Goal: Task Accomplishment & Management: Use online tool/utility

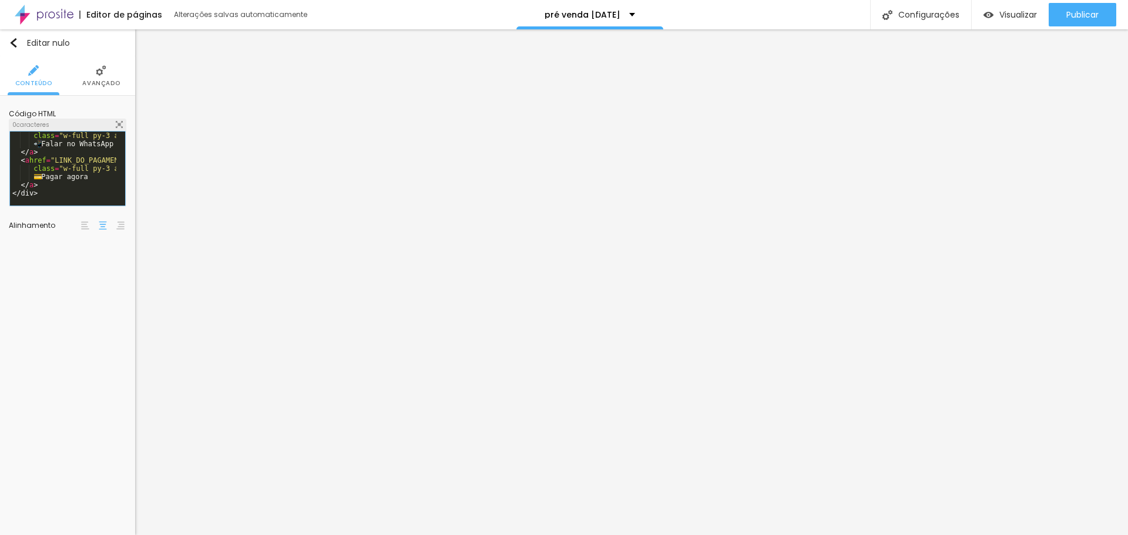
scroll to position [16, 0]
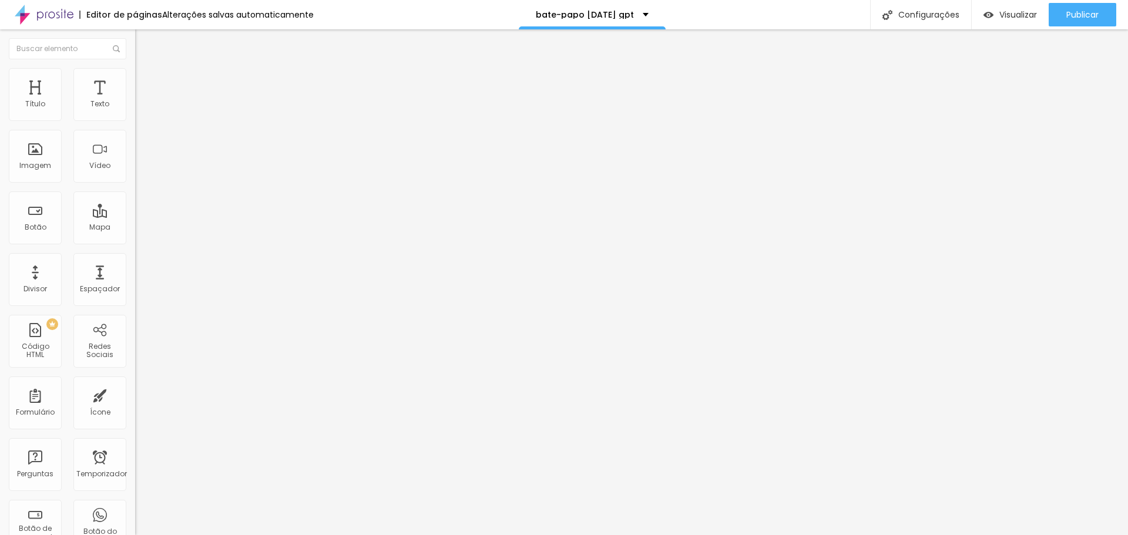
click at [135, 154] on div at bounding box center [202, 147] width 135 height 90
click at [135, 101] on img at bounding box center [138, 97] width 7 height 7
drag, startPoint x: 669, startPoint y: 171, endPoint x: 750, endPoint y: 182, distance: 81.8
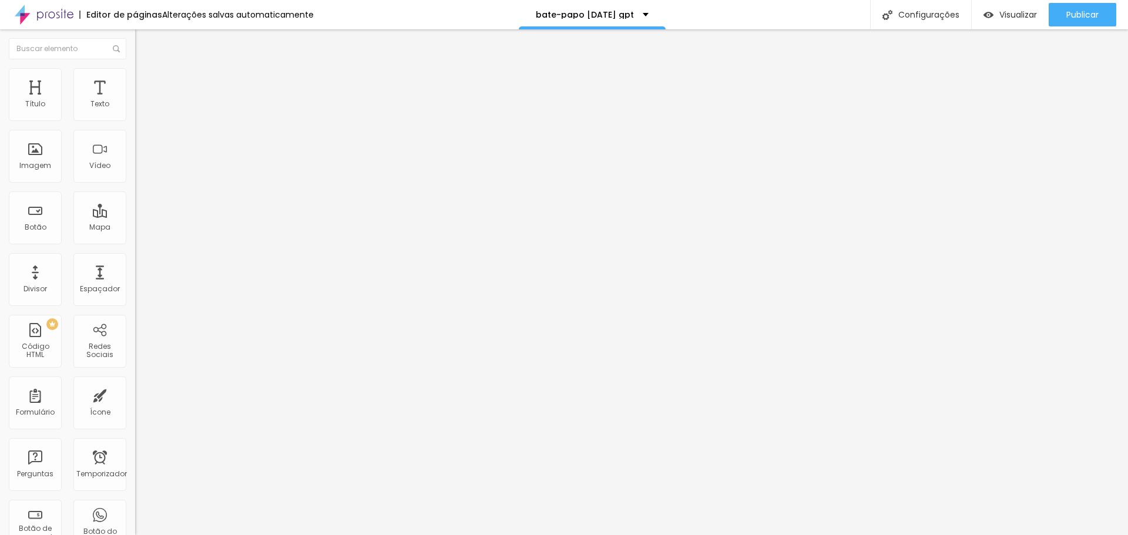
click at [33, 337] on div "PREMIUM Código HTML" at bounding box center [35, 341] width 53 height 53
click at [135, 101] on img at bounding box center [138, 97] width 7 height 7
drag, startPoint x: 358, startPoint y: 121, endPoint x: 625, endPoint y: 424, distance: 403.8
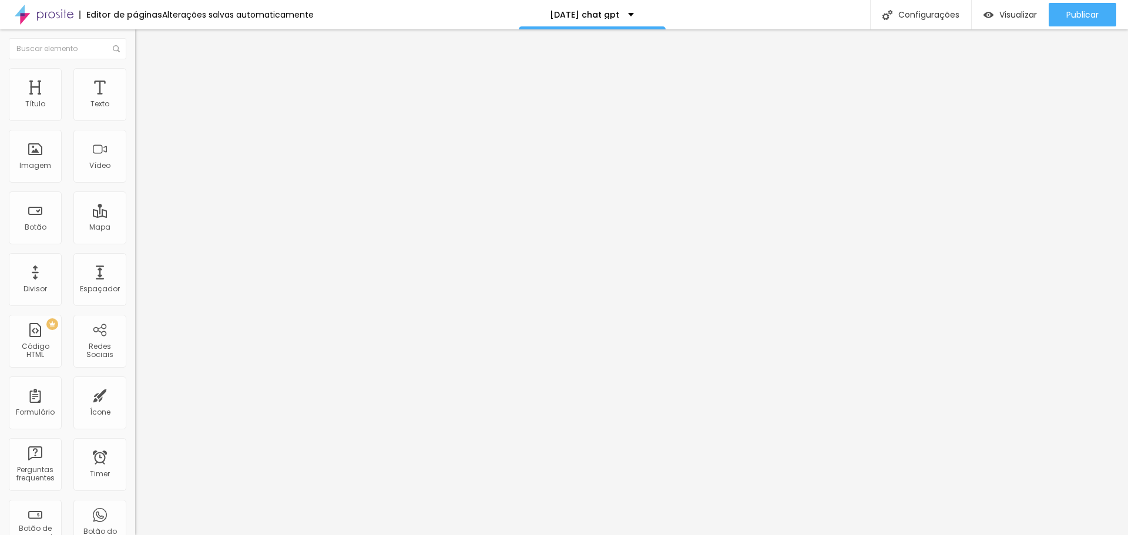
click at [135, 187] on div at bounding box center [202, 147] width 135 height 90
click at [135, 101] on img at bounding box center [138, 97] width 7 height 7
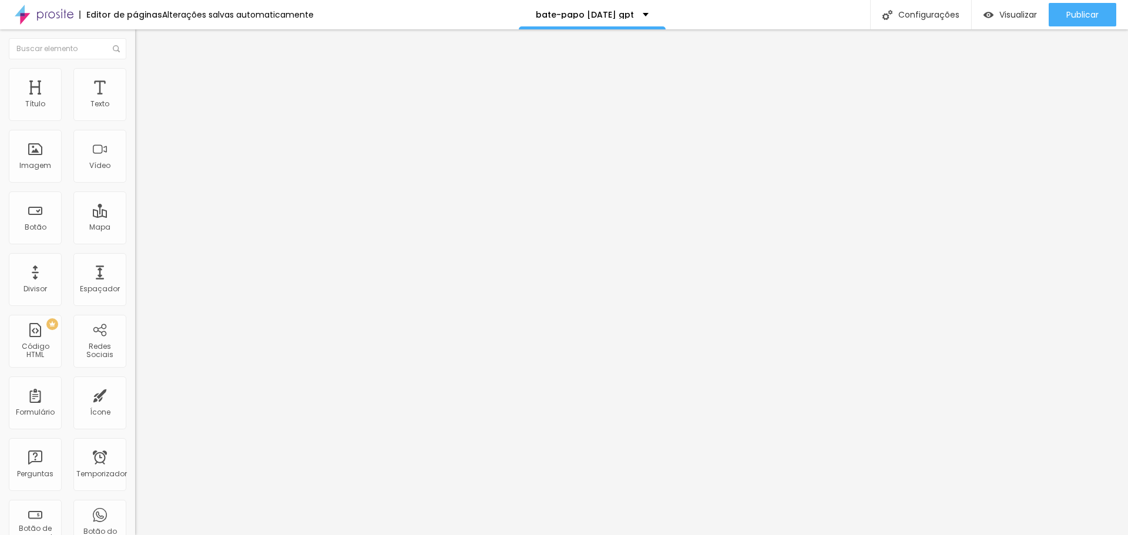
scroll to position [908, 0]
drag, startPoint x: 357, startPoint y: 124, endPoint x: 547, endPoint y: 439, distance: 368.2
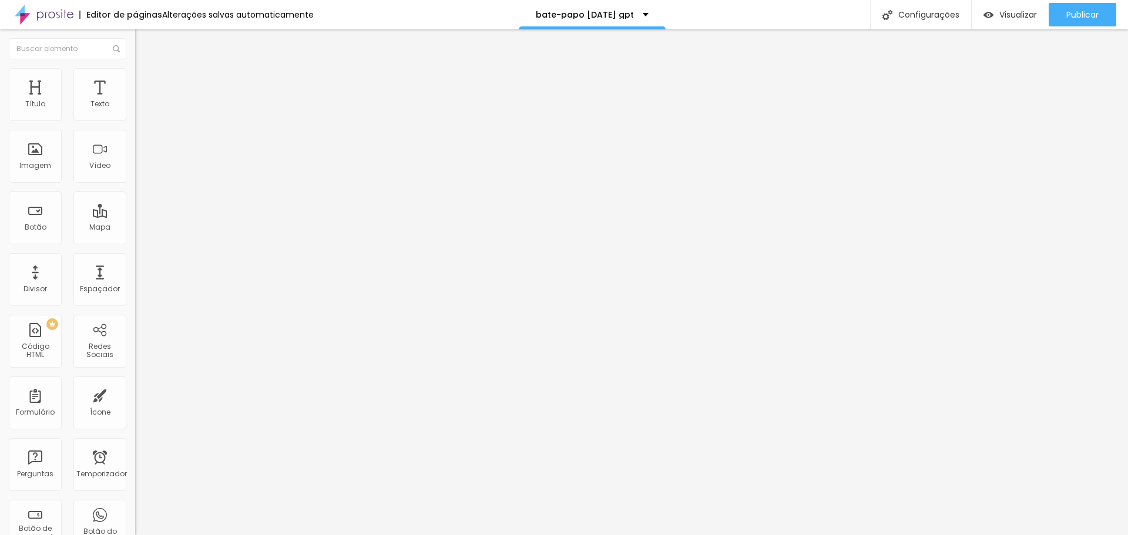
click at [135, 101] on img at bounding box center [138, 97] width 7 height 7
drag, startPoint x: 358, startPoint y: 122, endPoint x: 520, endPoint y: 495, distance: 406.8
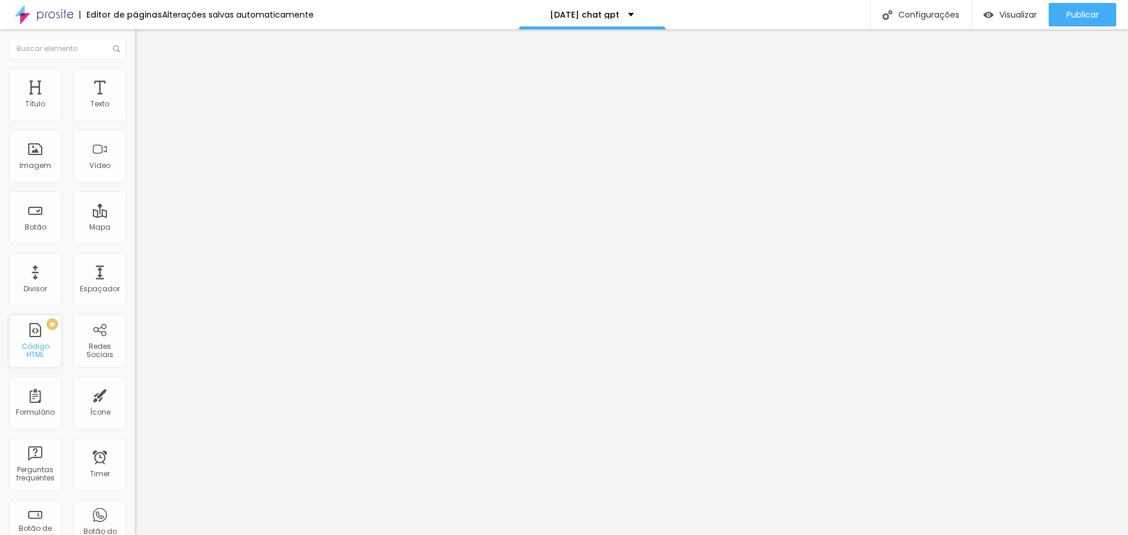
click at [36, 348] on div "Código HTML" at bounding box center [35, 351] width 46 height 17
click at [135, 184] on div at bounding box center [202, 147] width 135 height 90
click at [135, 101] on img at bounding box center [138, 97] width 7 height 7
drag, startPoint x: 683, startPoint y: 213, endPoint x: 361, endPoint y: 176, distance: 323.6
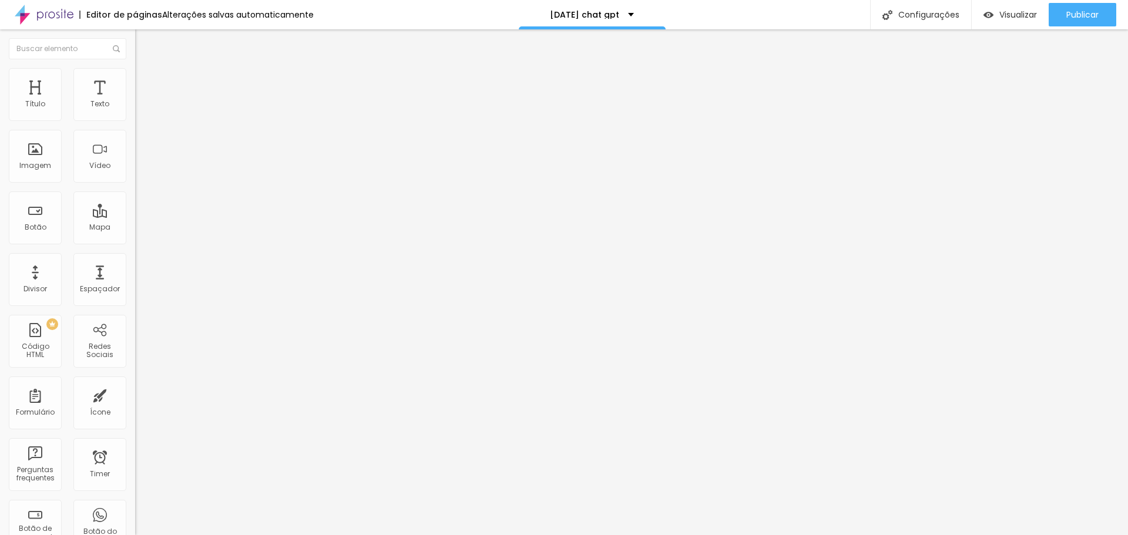
click at [36, 341] on div "PREMIUM Código HTML" at bounding box center [35, 341] width 53 height 53
click at [135, 174] on div at bounding box center [202, 147] width 135 height 90
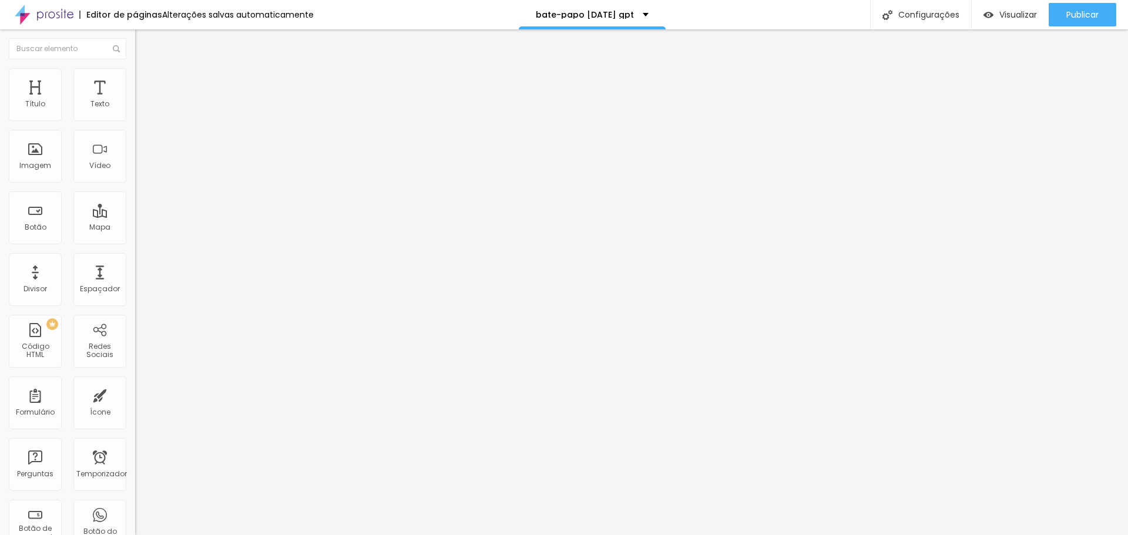
scroll to position [1143, 0]
click at [1019, 19] on font "Visualizar" at bounding box center [1018, 15] width 38 height 12
click at [1006, 19] on font "Visualizar" at bounding box center [1018, 15] width 38 height 12
click at [135, 101] on img at bounding box center [138, 97] width 7 height 7
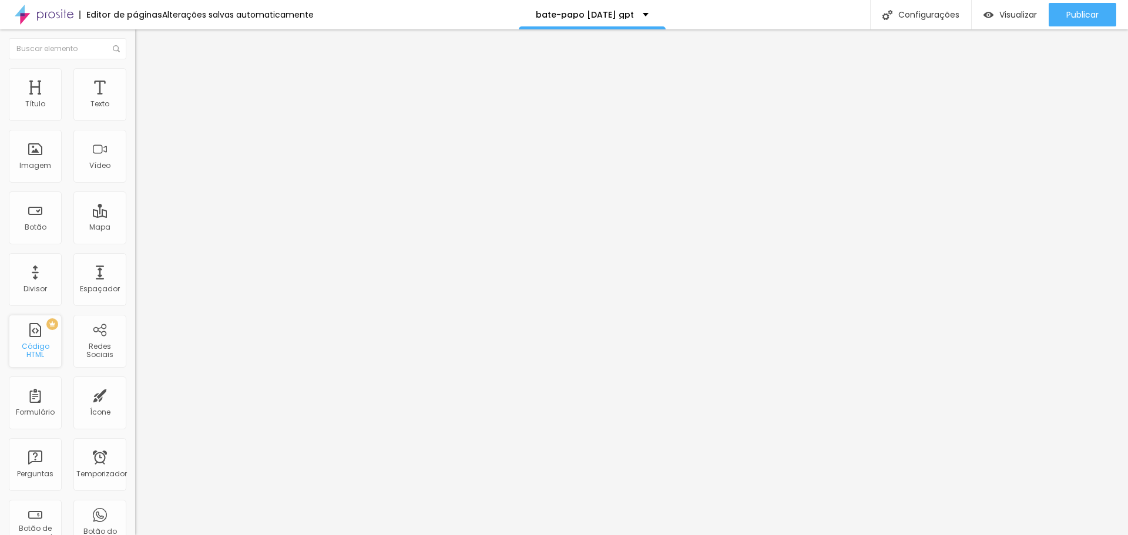
click at [38, 346] on font "Código HTML" at bounding box center [36, 350] width 28 height 18
click at [135, 166] on div at bounding box center [202, 147] width 135 height 90
click at [135, 163] on div at bounding box center [202, 147] width 135 height 90
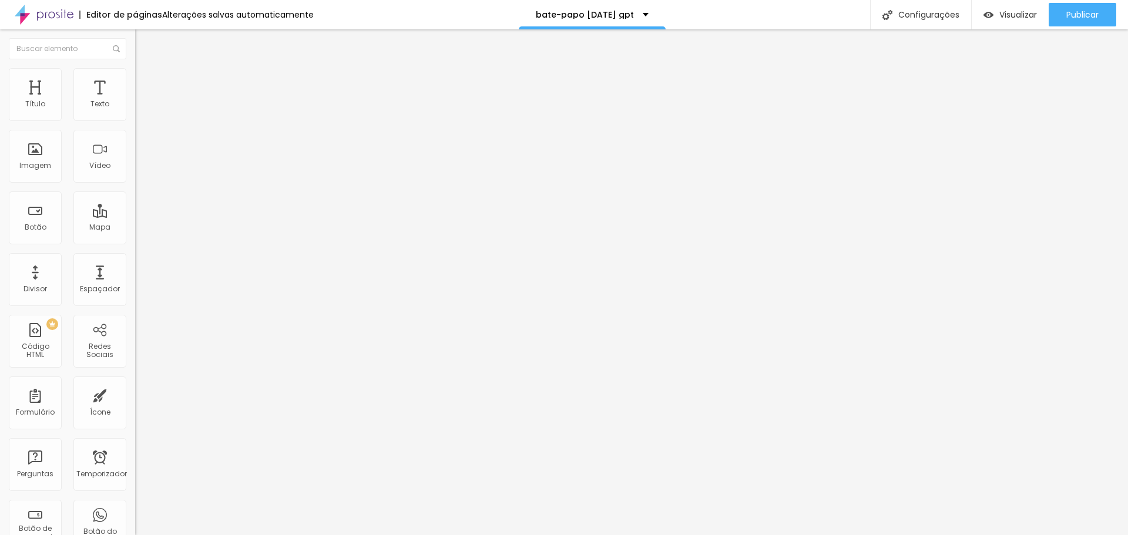
click at [135, 166] on div at bounding box center [202, 147] width 135 height 90
click at [135, 184] on div at bounding box center [202, 147] width 135 height 90
click at [135, 176] on div at bounding box center [202, 147] width 135 height 90
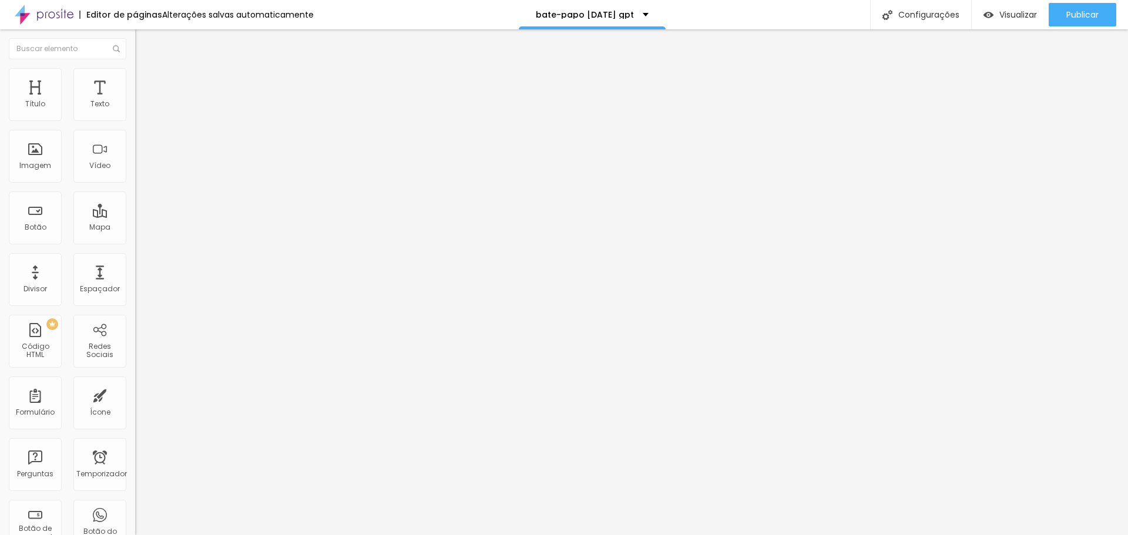
scroll to position [1291, 0]
click at [135, 166] on div at bounding box center [202, 147] width 135 height 90
click at [135, 160] on div "msg . classList . remove ( "oculto" ) ; setTimeout (( ) => msg . classList . ad…" at bounding box center [670, 143] width 1070 height 82
click at [135, 101] on img at bounding box center [138, 97] width 7 height 7
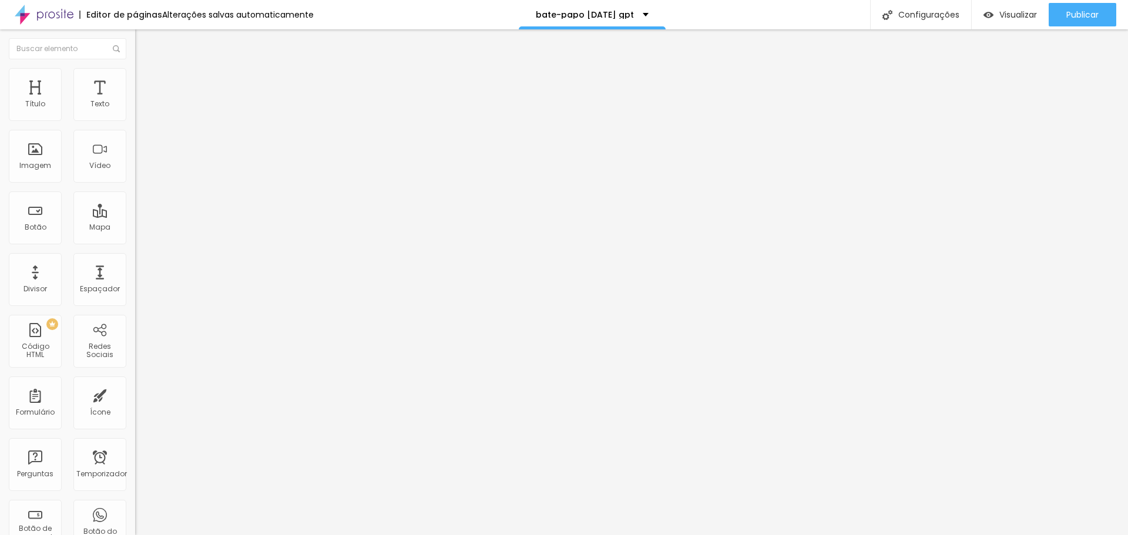
scroll to position [1072, 0]
click at [135, 146] on div at bounding box center [202, 147] width 135 height 90
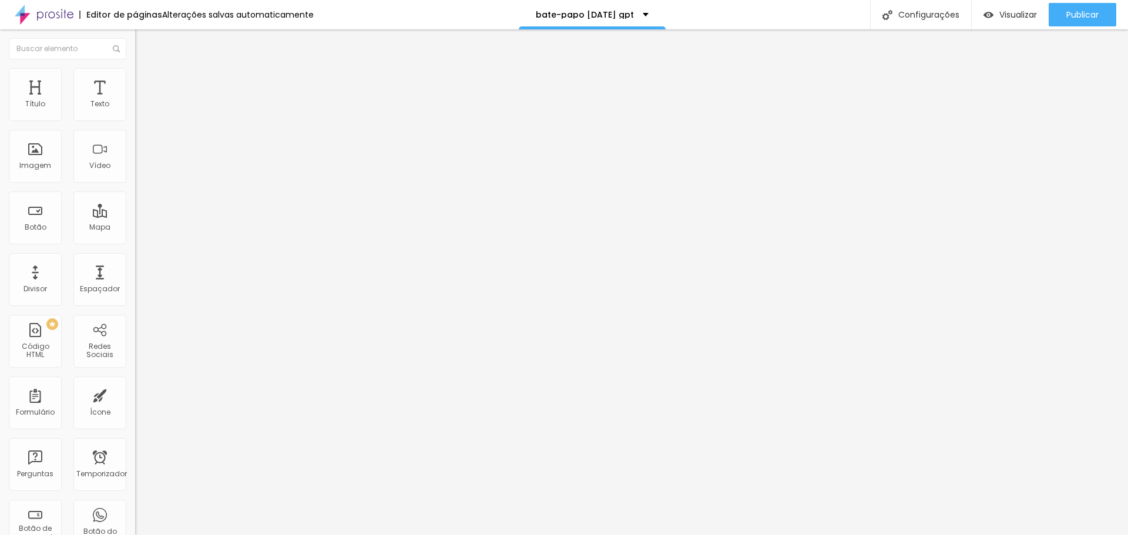
scroll to position [1283, 0]
click at [135, 160] on div "msg . classList . remove ( "oculto" ) ; setTimeout (( ) => msg . classList . ad…" at bounding box center [670, 143] width 1070 height 82
click at [135, 101] on img at bounding box center [138, 97] width 7 height 7
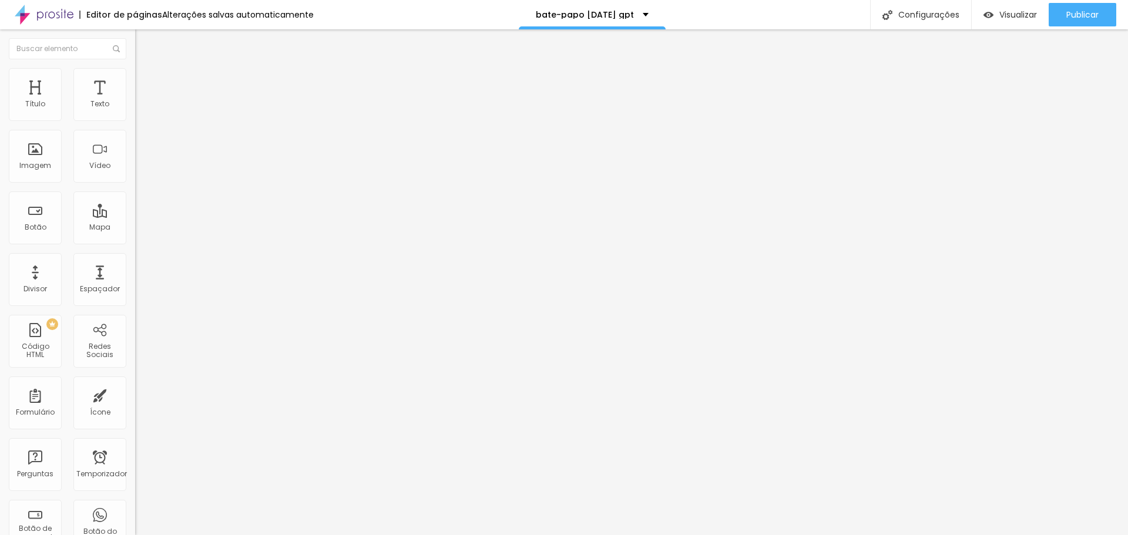
drag, startPoint x: 388, startPoint y: 327, endPoint x: 414, endPoint y: 327, distance: 25.8
click at [135, 101] on img at bounding box center [138, 97] width 7 height 7
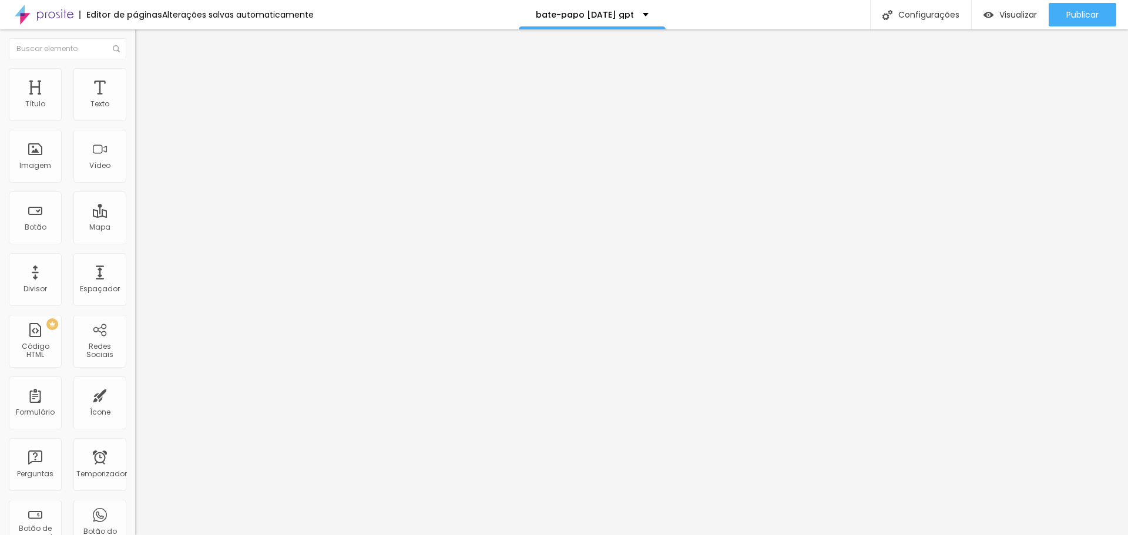
scroll to position [176, 0]
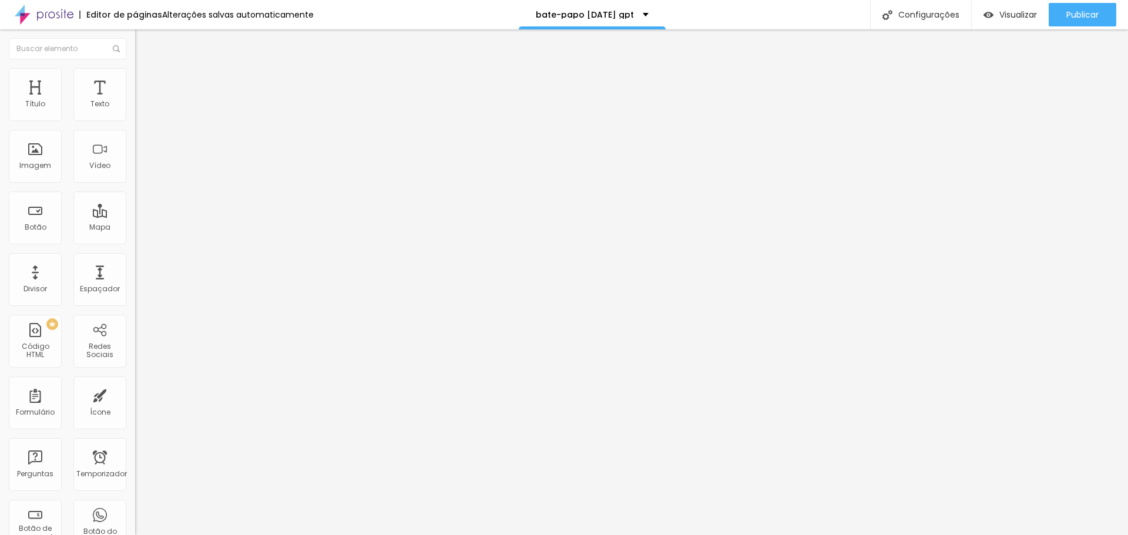
scroll to position [0, 56]
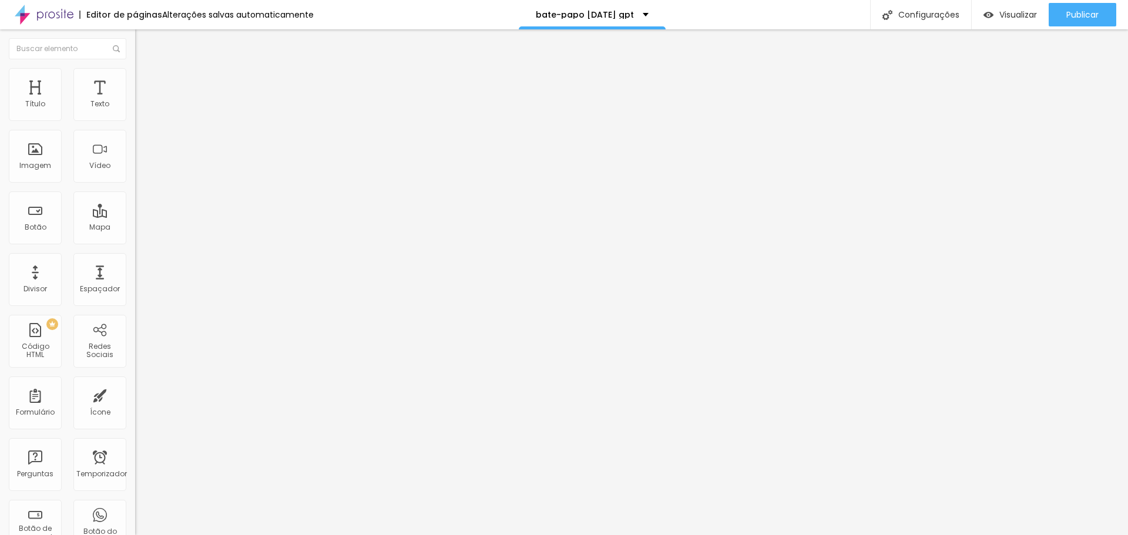
click at [135, 101] on img at bounding box center [138, 97] width 7 height 7
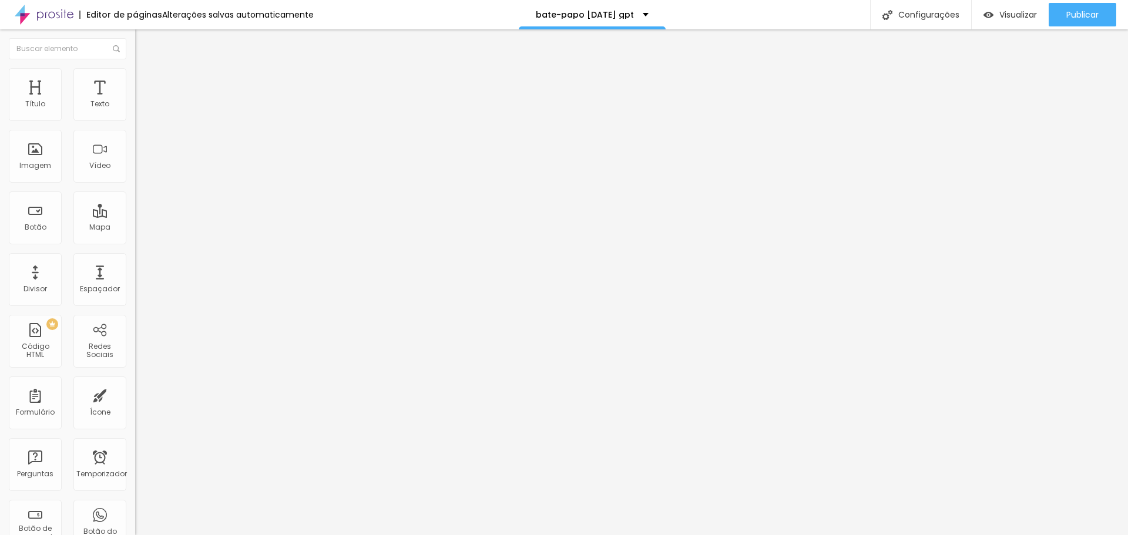
click at [135, 101] on img at bounding box center [138, 97] width 7 height 7
drag, startPoint x: 568, startPoint y: 108, endPoint x: 484, endPoint y: 148, distance: 93.3
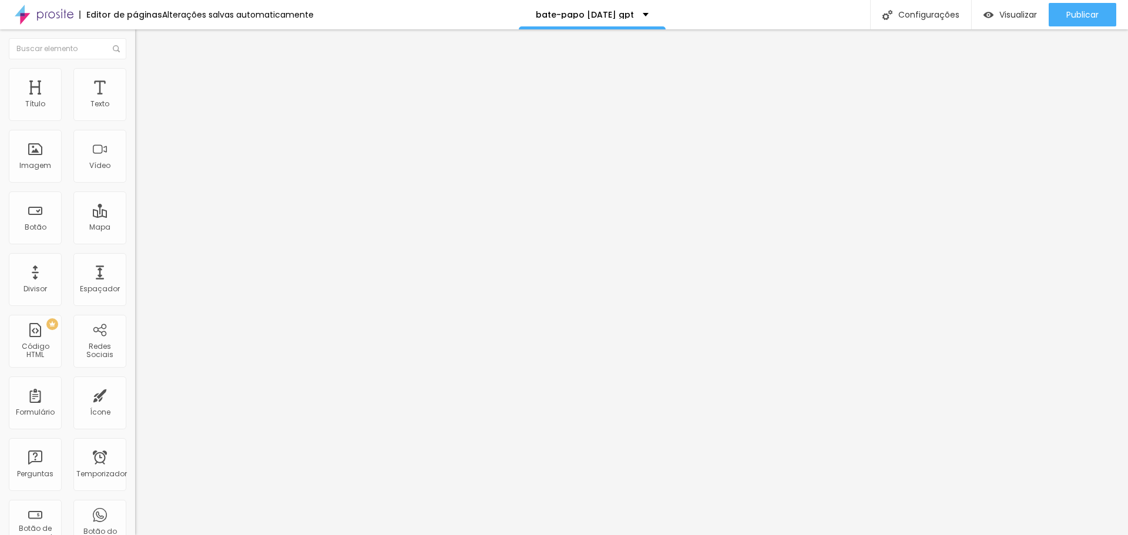
click at [135, 101] on img at bounding box center [138, 97] width 7 height 7
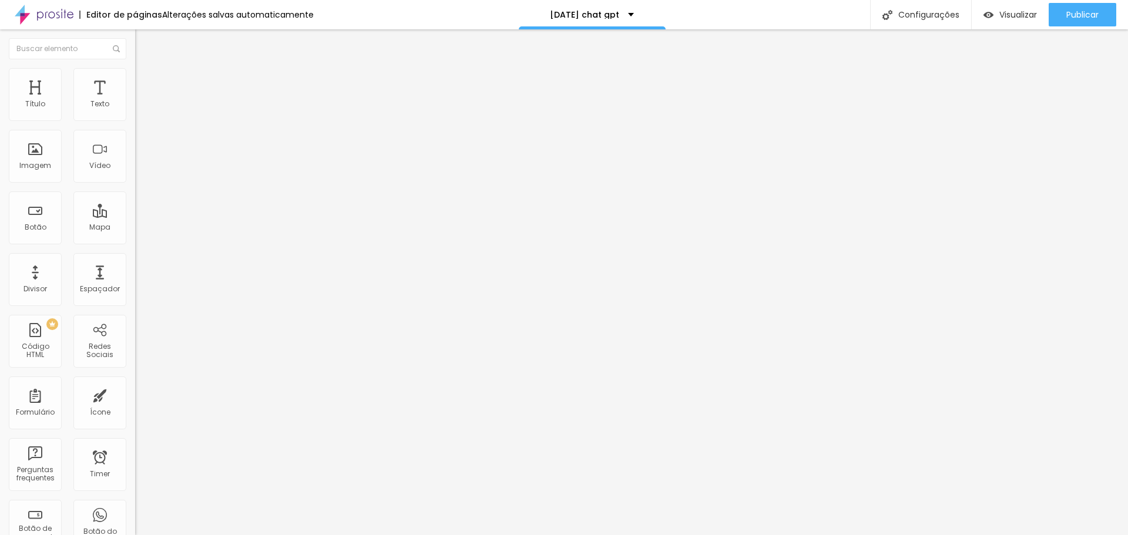
click at [135, 101] on img at bounding box center [138, 97] width 7 height 7
drag, startPoint x: 743, startPoint y: 317, endPoint x: 736, endPoint y: 321, distance: 8.4
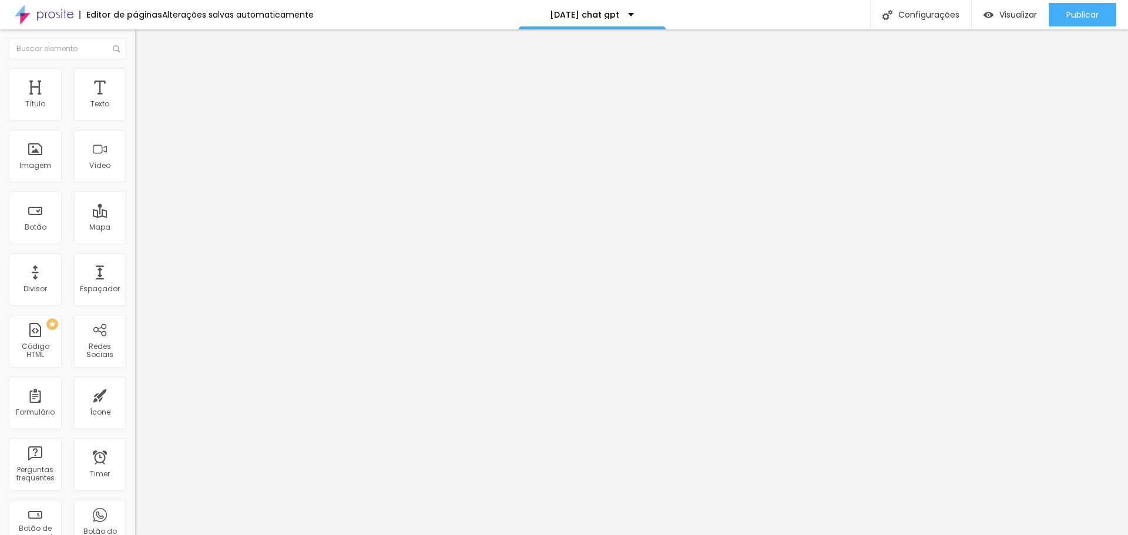
click at [135, 101] on img at bounding box center [138, 97] width 7 height 7
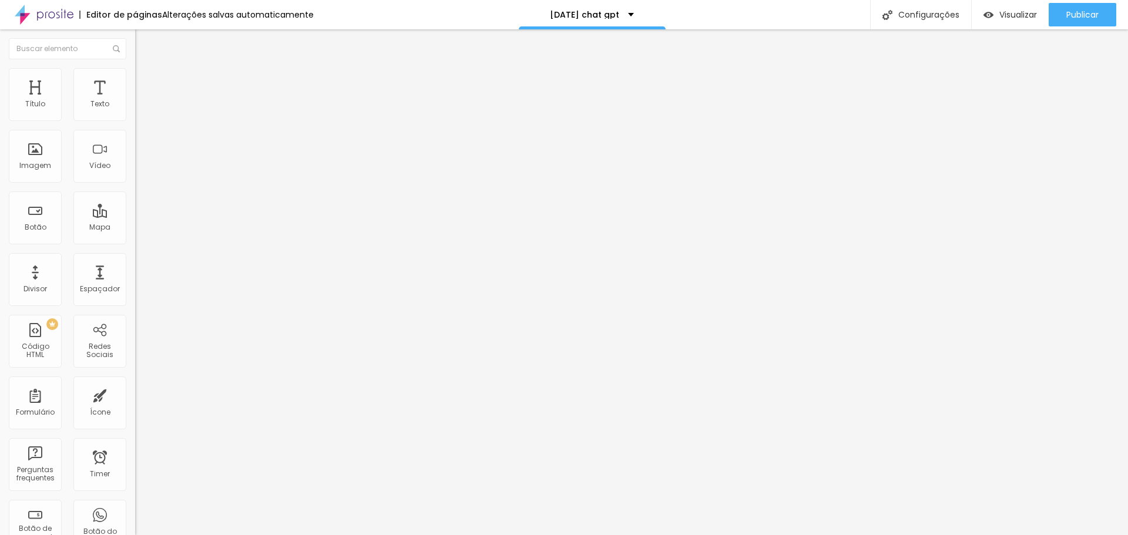
scroll to position [70, 0]
drag, startPoint x: 572, startPoint y: 292, endPoint x: 523, endPoint y: 291, distance: 48.8
drag, startPoint x: 571, startPoint y: 290, endPoint x: 553, endPoint y: 288, distance: 17.7
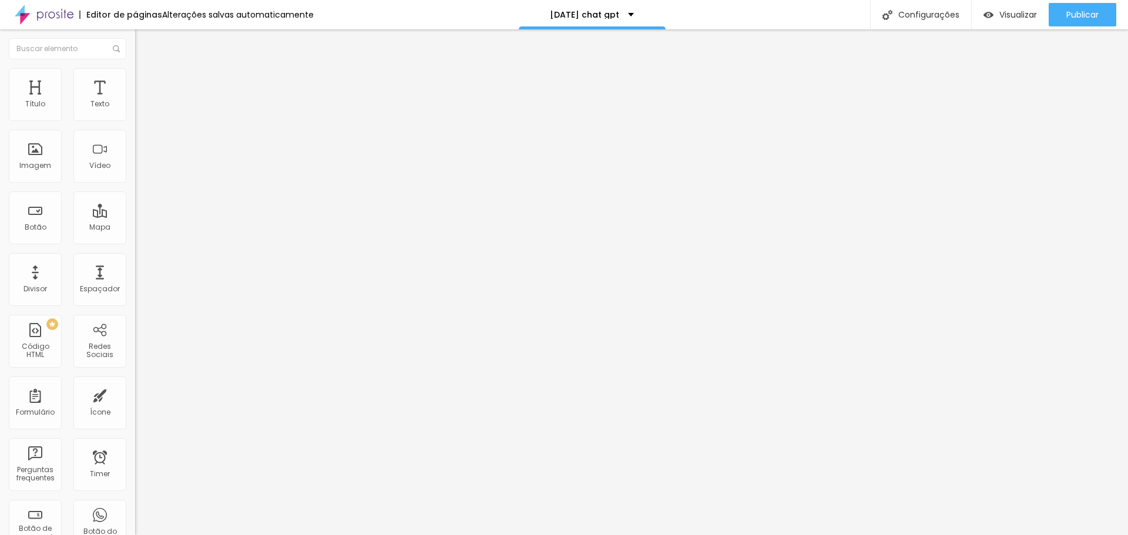
click at [135, 101] on img at bounding box center [138, 97] width 7 height 7
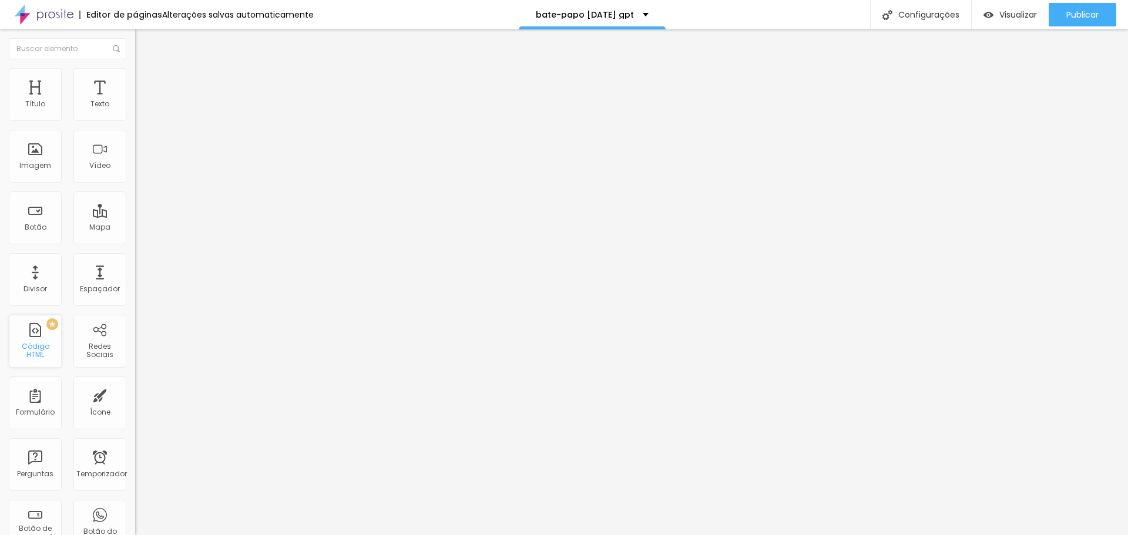
click at [39, 352] on font "Código HTML" at bounding box center [36, 350] width 28 height 18
click at [135, 168] on div "<! doctype html > < html lang = "pt-BR" > < cabeça > < meta conjunto de caracte…" at bounding box center [693, 143] width 1117 height 82
click at [135, 101] on img at bounding box center [138, 97] width 7 height 7
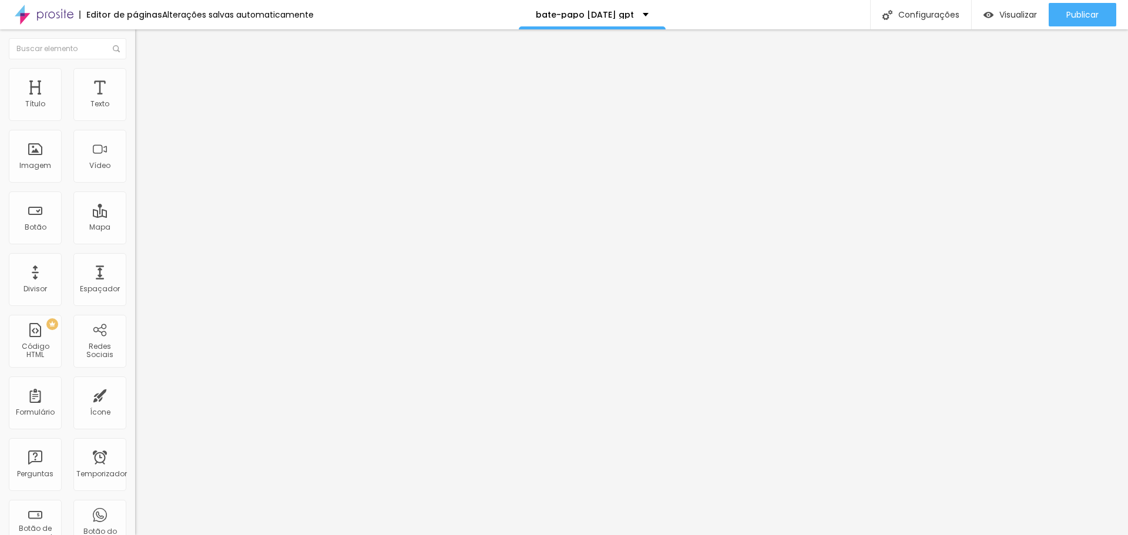
click at [135, 102] on div at bounding box center [202, 98] width 135 height 8
click at [135, 101] on img at bounding box center [138, 97] width 7 height 7
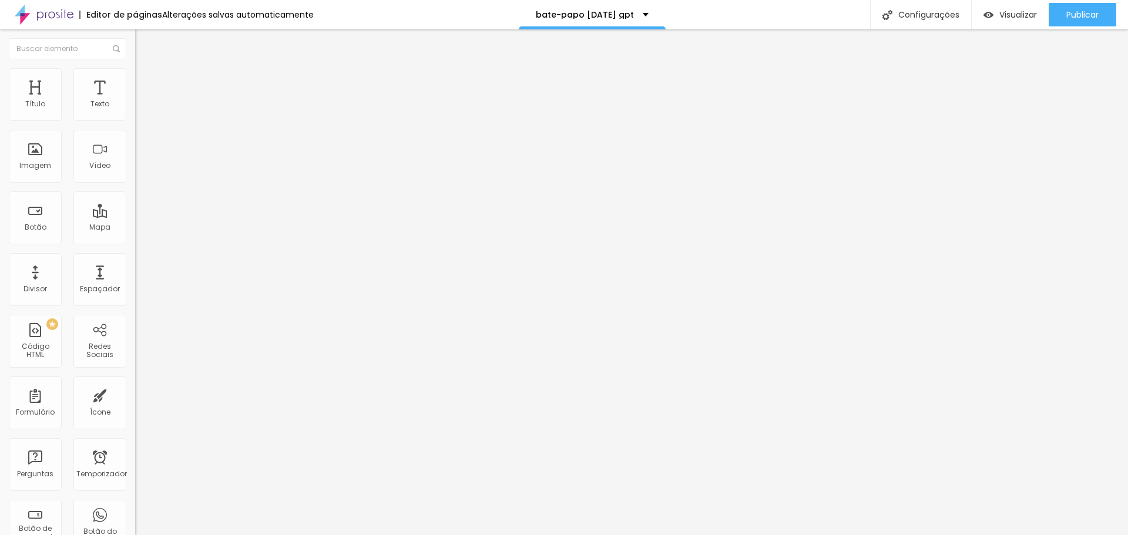
scroll to position [70, 0]
drag, startPoint x: 388, startPoint y: 281, endPoint x: 444, endPoint y: 305, distance: 60.8
drag, startPoint x: 540, startPoint y: 288, endPoint x: 582, endPoint y: 287, distance: 41.7
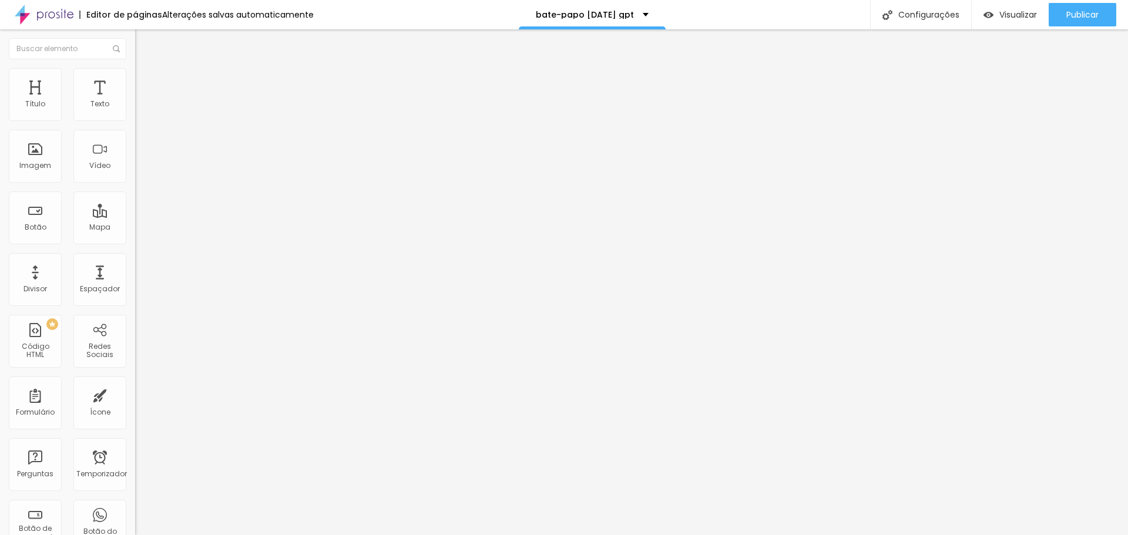
drag, startPoint x: 592, startPoint y: 293, endPoint x: 572, endPoint y: 291, distance: 20.1
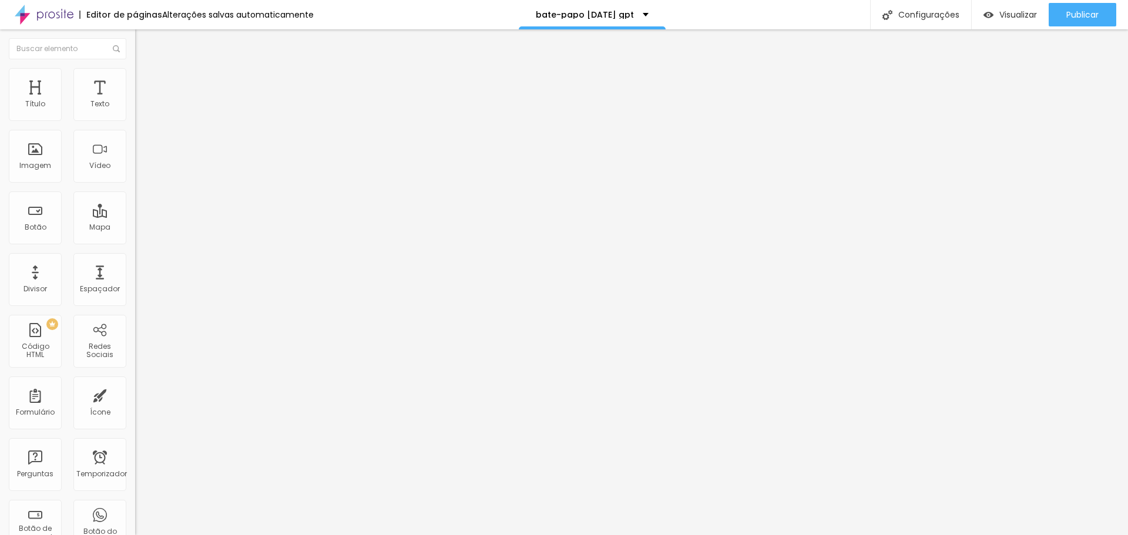
click at [135, 101] on img at bounding box center [138, 97] width 7 height 7
drag, startPoint x: 391, startPoint y: 283, endPoint x: 418, endPoint y: 297, distance: 30.7
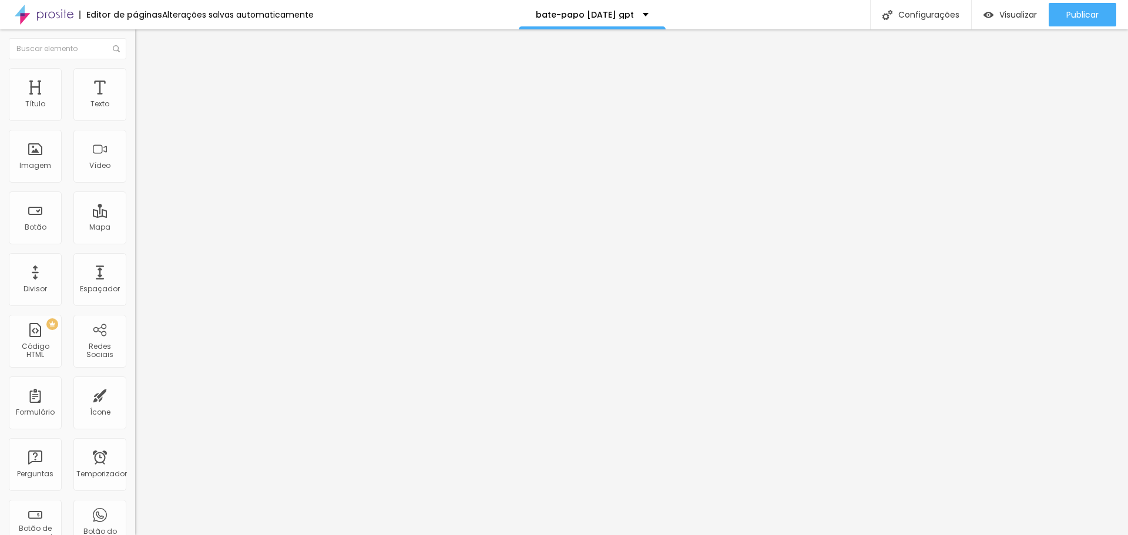
drag, startPoint x: 689, startPoint y: 274, endPoint x: 682, endPoint y: 275, distance: 6.6
drag, startPoint x: 689, startPoint y: 274, endPoint x: 683, endPoint y: 275, distance: 5.9
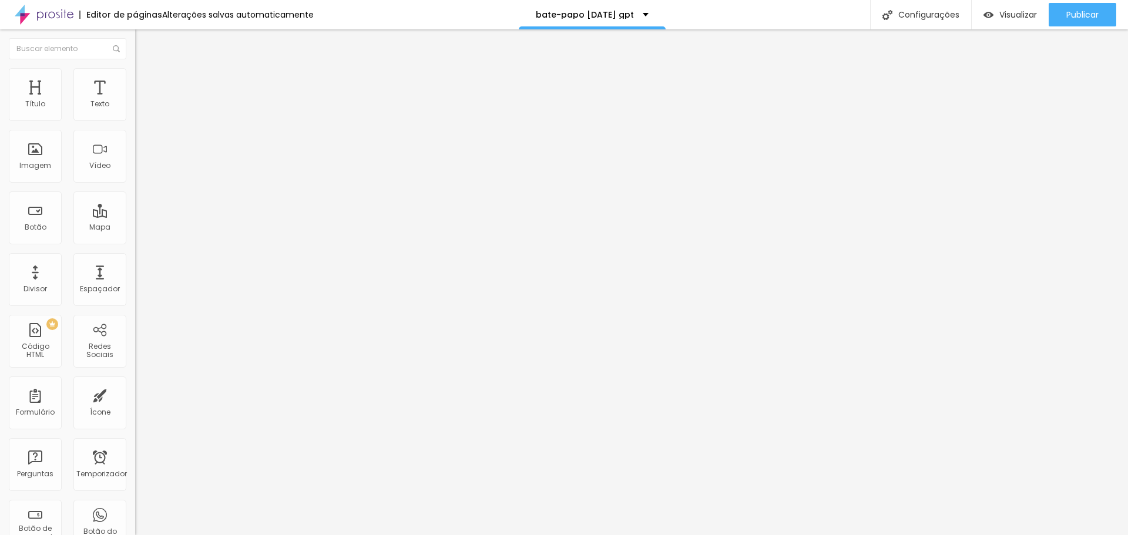
drag, startPoint x: 689, startPoint y: 272, endPoint x: 682, endPoint y: 273, distance: 7.1
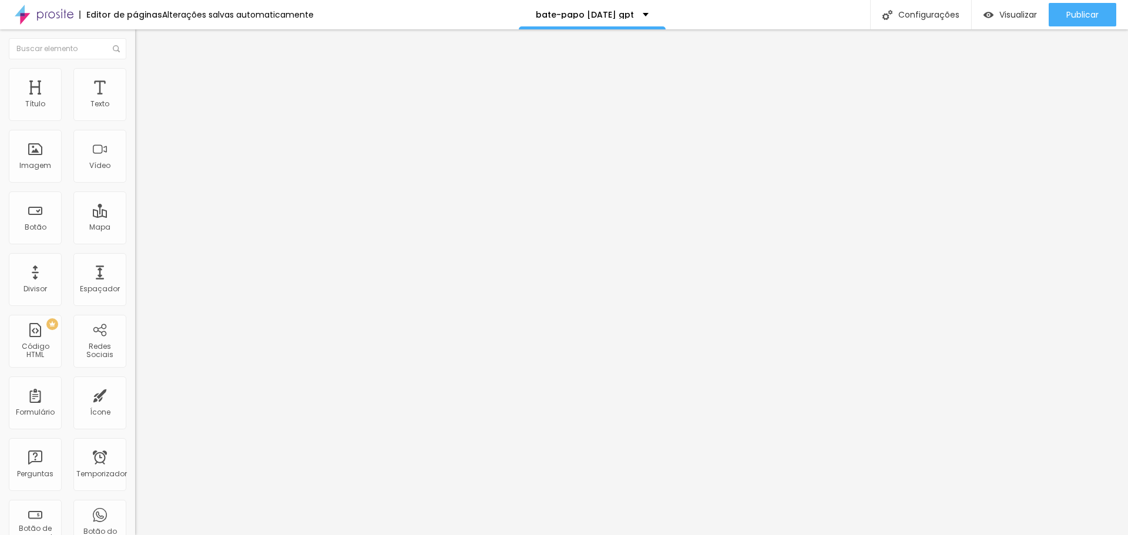
click at [135, 102] on div "8003 caracteres" at bounding box center [202, 94] width 135 height 15
click at [135, 101] on img at bounding box center [138, 97] width 7 height 7
drag, startPoint x: 388, startPoint y: 343, endPoint x: 441, endPoint y: 353, distance: 53.8
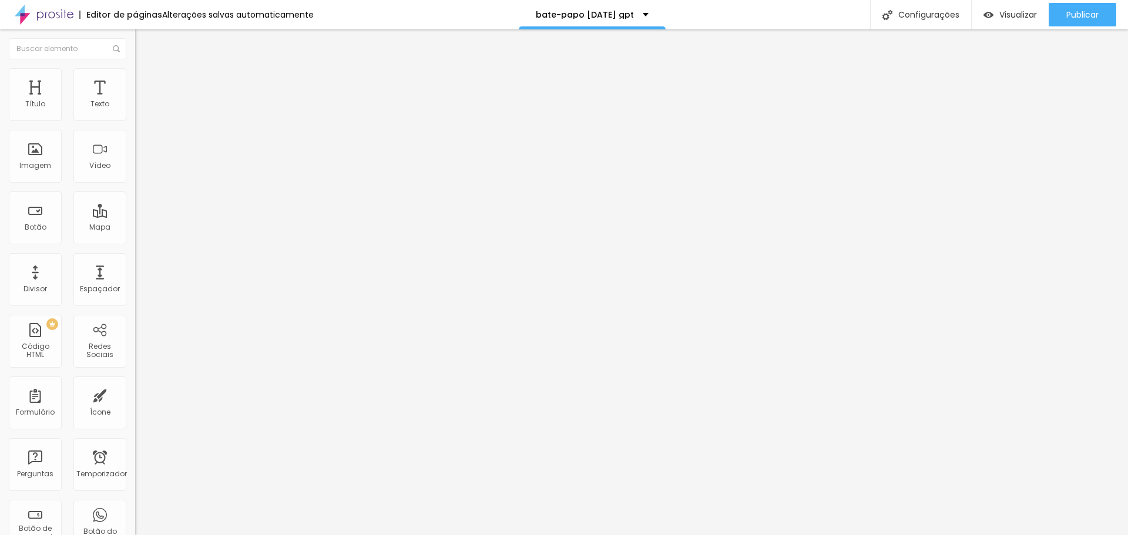
scroll to position [0, 49]
click at [135, 101] on img at bounding box center [138, 97] width 7 height 7
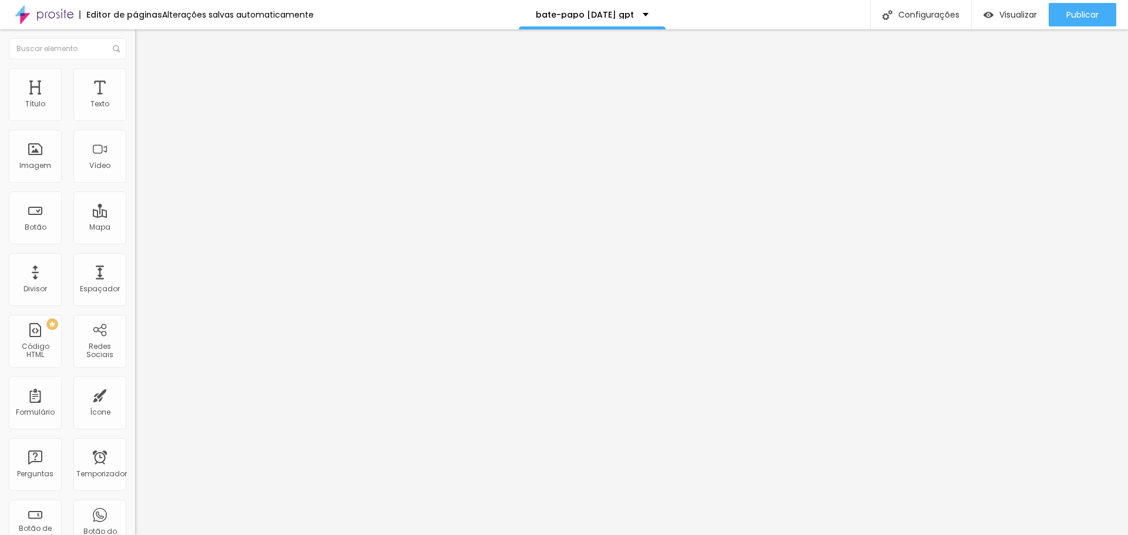
click at [135, 101] on img at bounding box center [138, 97] width 7 height 7
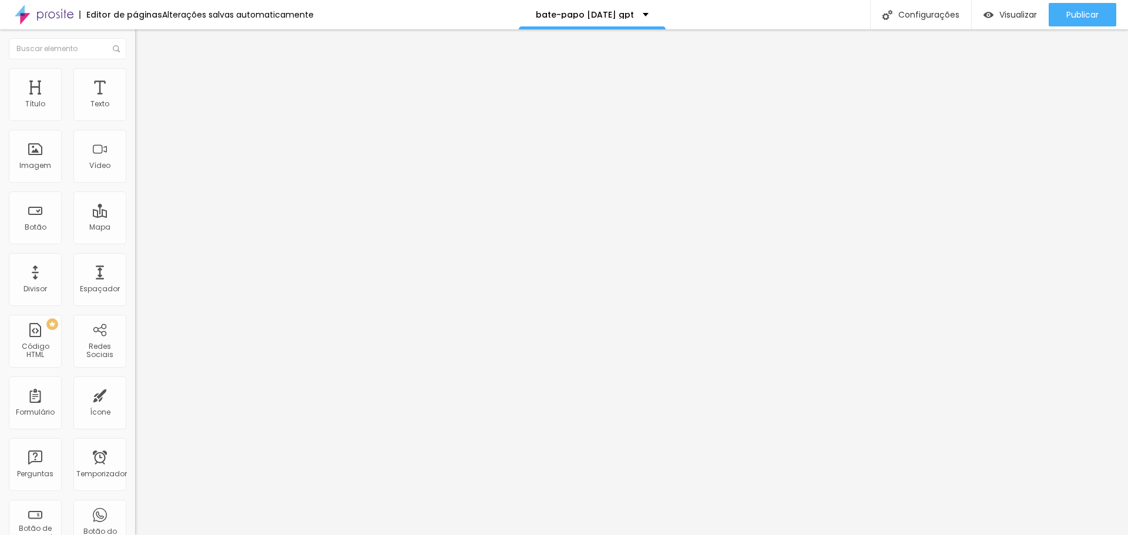
scroll to position [0, 274]
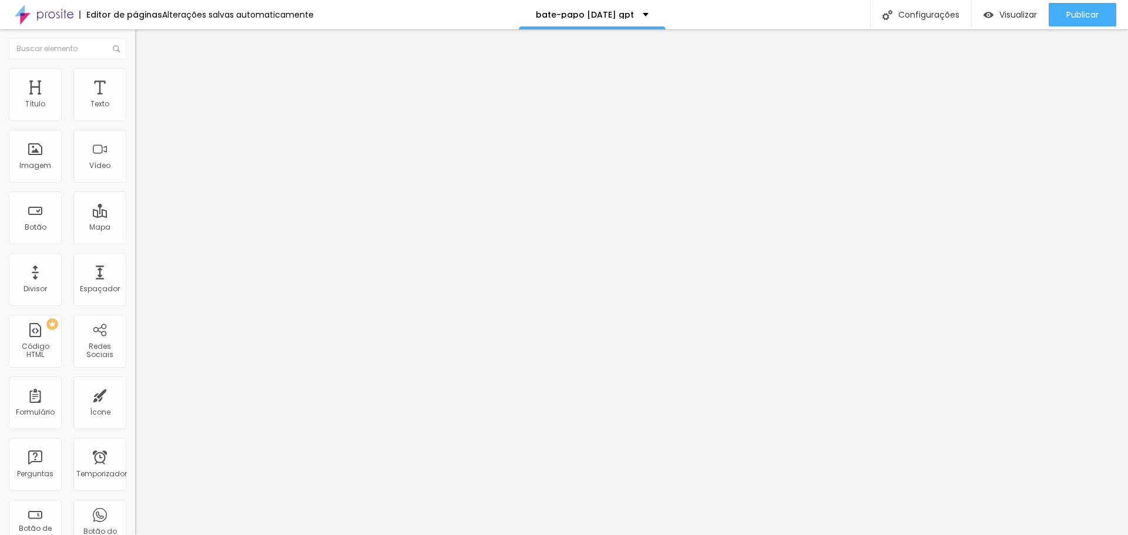
click at [135, 101] on img at bounding box center [138, 97] width 7 height 7
drag, startPoint x: 357, startPoint y: 123, endPoint x: 507, endPoint y: 405, distance: 318.8
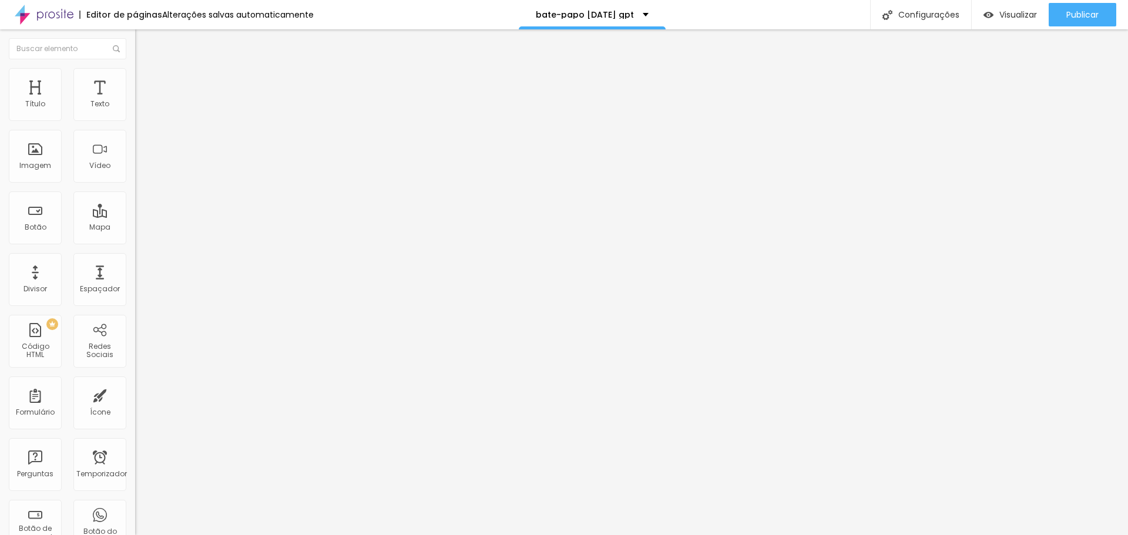
click at [135, 102] on div "8003 caracteres" at bounding box center [202, 94] width 135 height 15
click at [135, 101] on img at bounding box center [138, 97] width 7 height 7
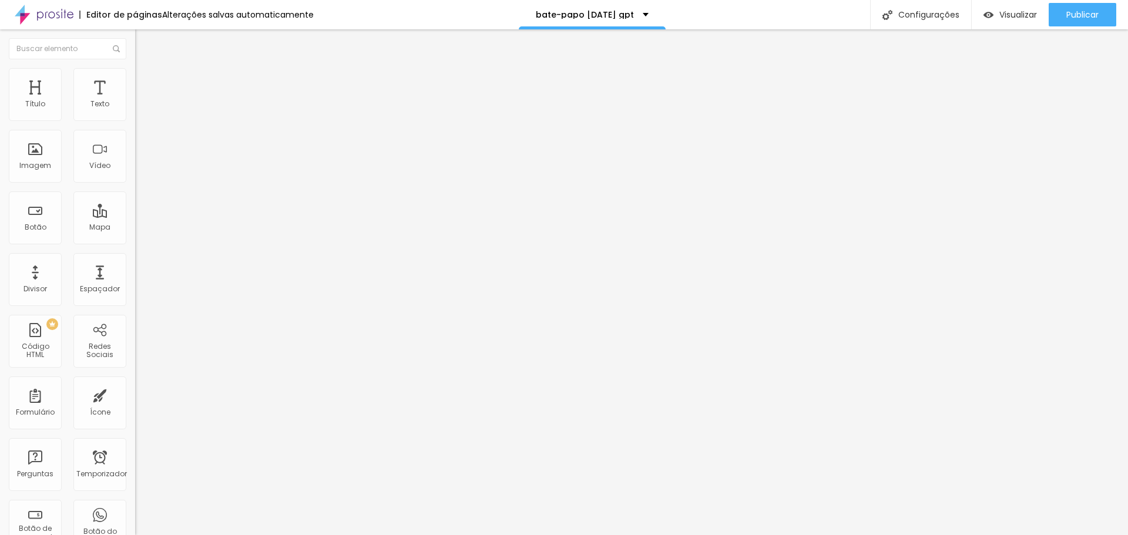
click at [135, 183] on div at bounding box center [202, 147] width 135 height 90
click at [135, 156] on div at bounding box center [202, 147] width 135 height 90
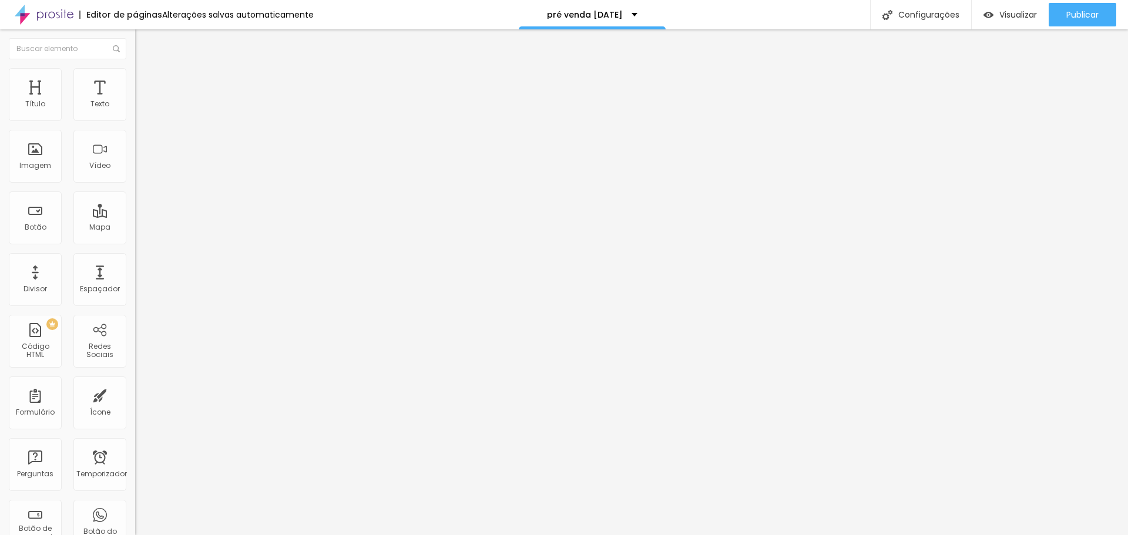
click at [135, 155] on div at bounding box center [202, 147] width 135 height 90
click at [135, 101] on img at bounding box center [138, 97] width 7 height 7
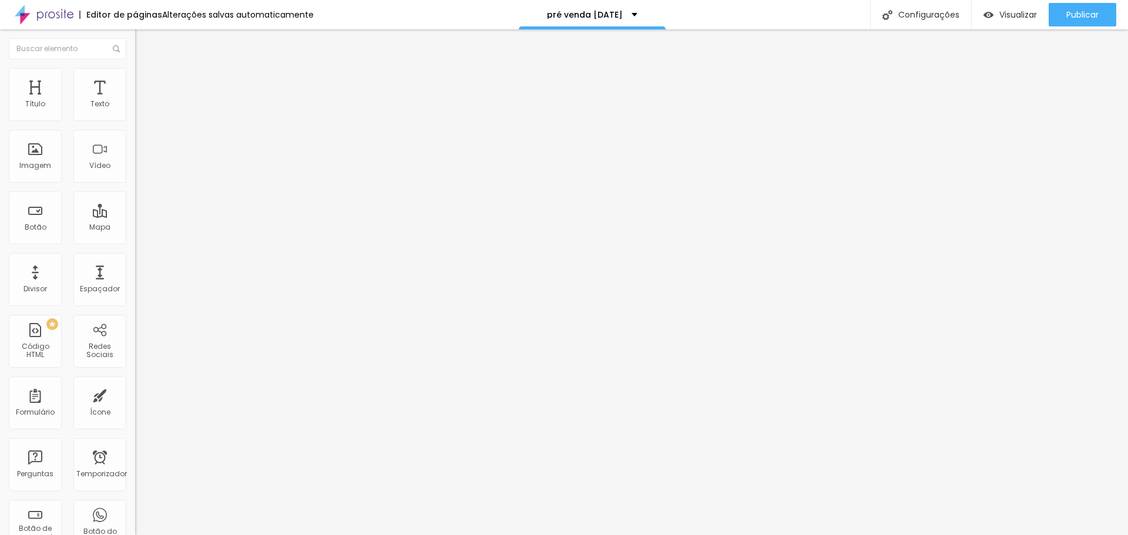
click at [135, 101] on img at bounding box center [138, 97] width 7 height 7
drag, startPoint x: 364, startPoint y: 221, endPoint x: 425, endPoint y: 360, distance: 152.1
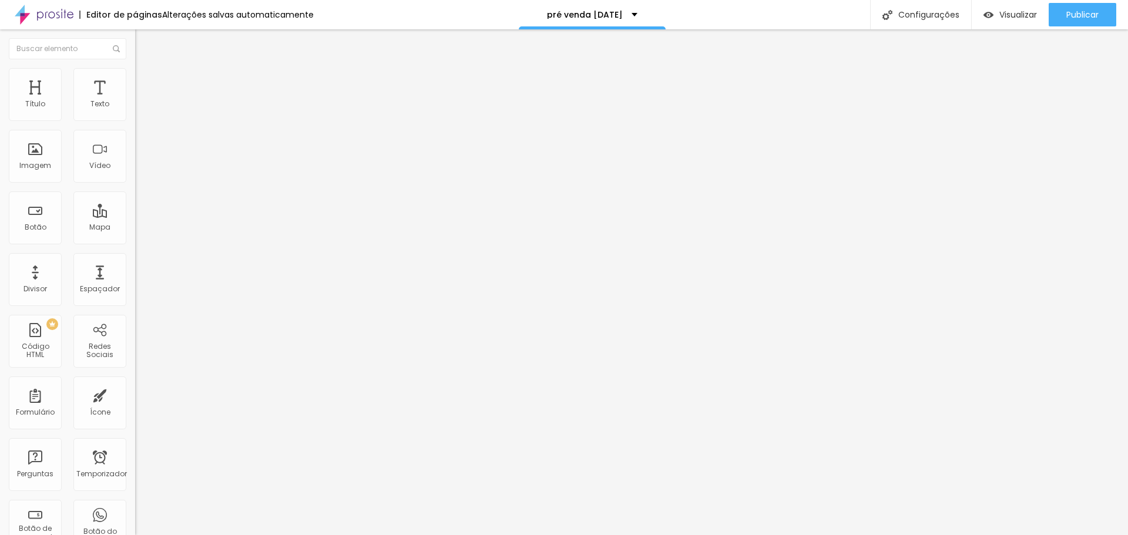
drag, startPoint x: 366, startPoint y: 220, endPoint x: 427, endPoint y: 382, distance: 173.8
drag, startPoint x: 364, startPoint y: 220, endPoint x: 432, endPoint y: 393, distance: 186.2
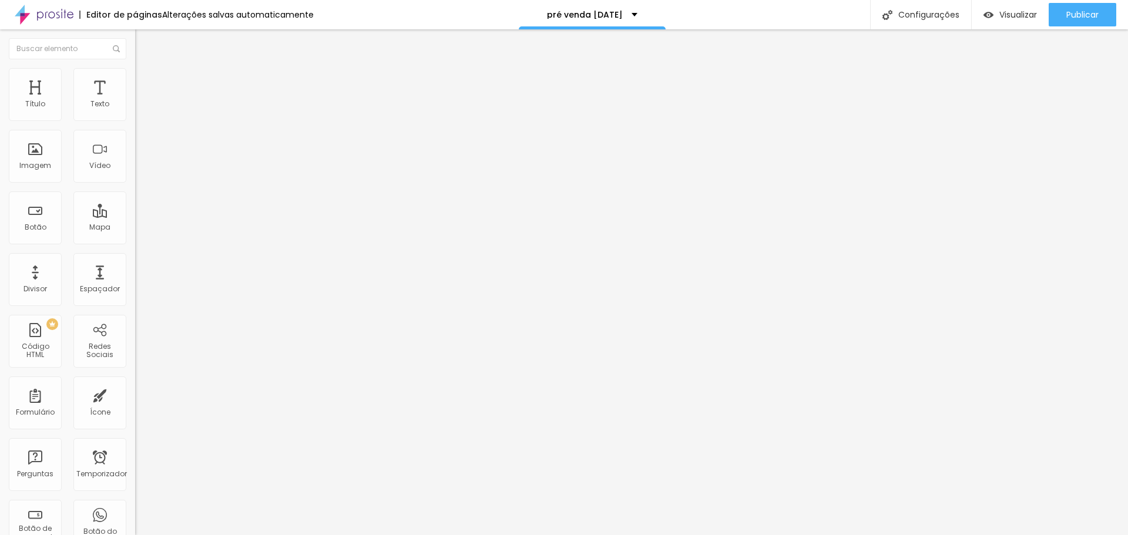
click at [135, 101] on img at bounding box center [138, 97] width 7 height 7
drag, startPoint x: 367, startPoint y: 250, endPoint x: 427, endPoint y: 318, distance: 91.1
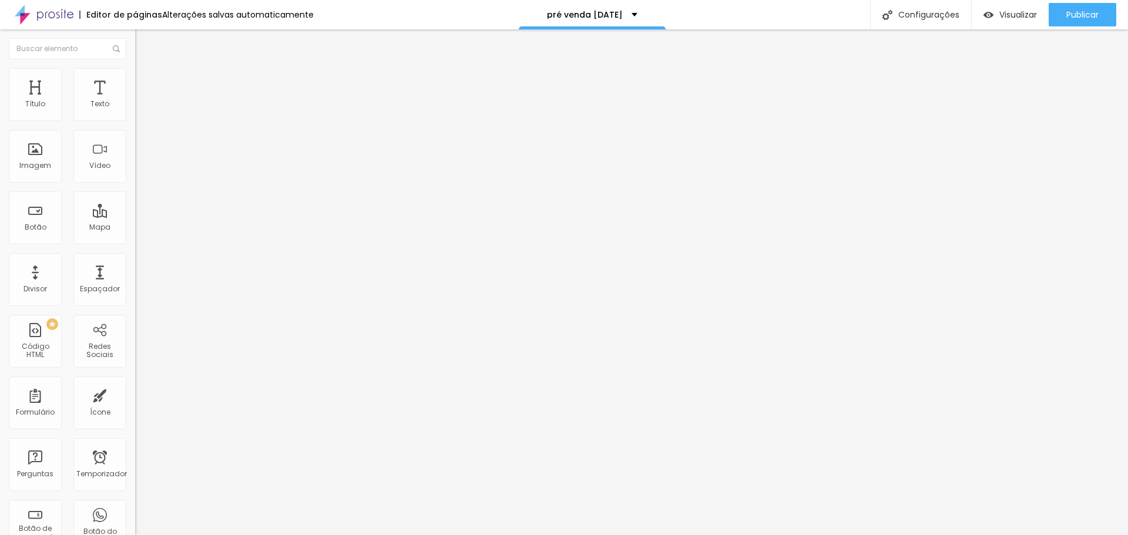
click at [135, 179] on div at bounding box center [202, 147] width 135 height 90
click at [135, 101] on img at bounding box center [138, 97] width 7 height 7
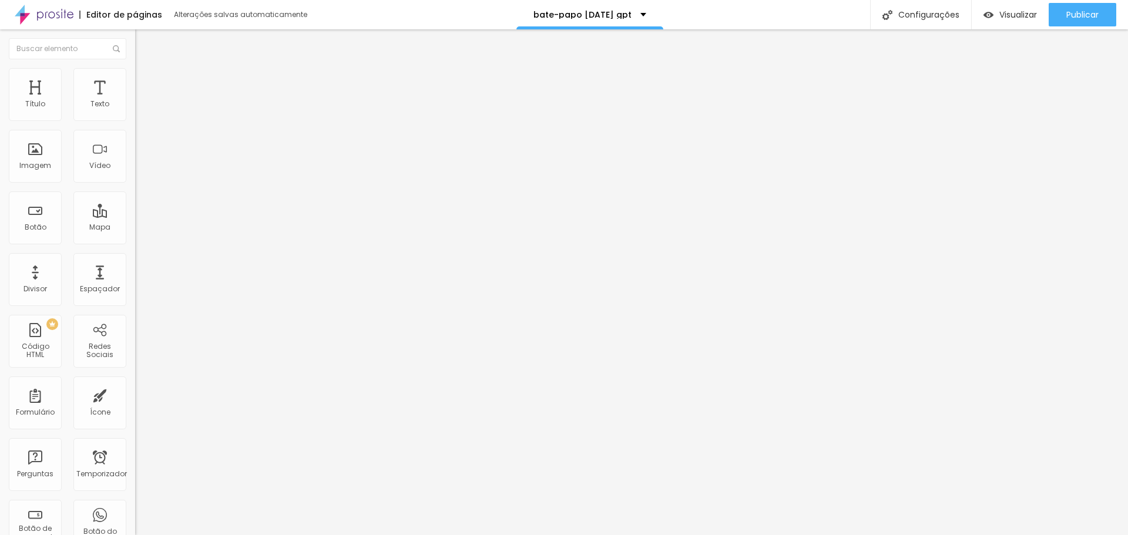
click at [135, 101] on img at bounding box center [138, 97] width 7 height 7
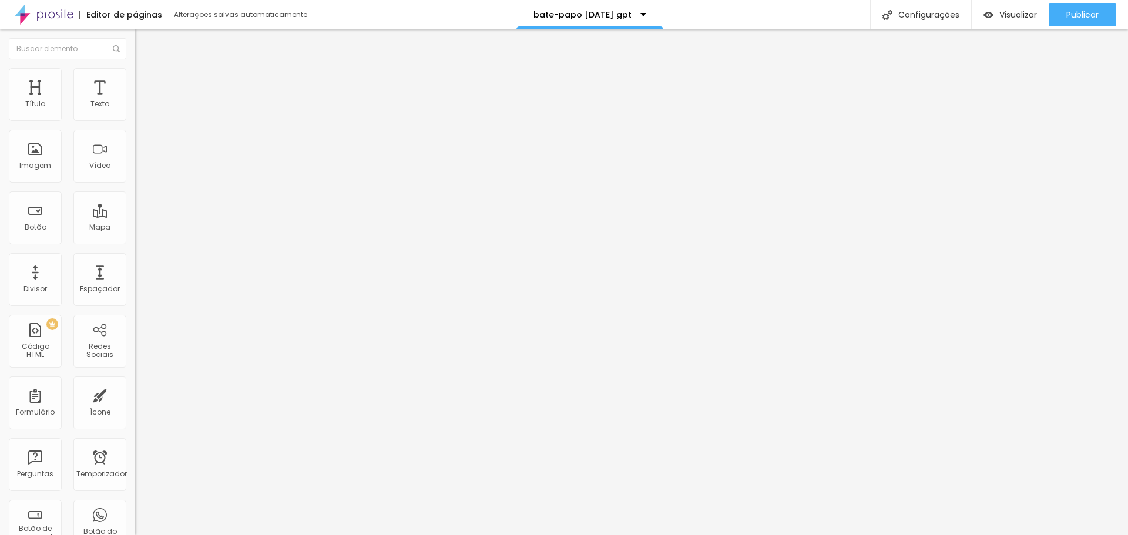
drag, startPoint x: 596, startPoint y: 368, endPoint x: 522, endPoint y: 365, distance: 73.5
drag, startPoint x: 540, startPoint y: 368, endPoint x: 523, endPoint y: 368, distance: 17.0
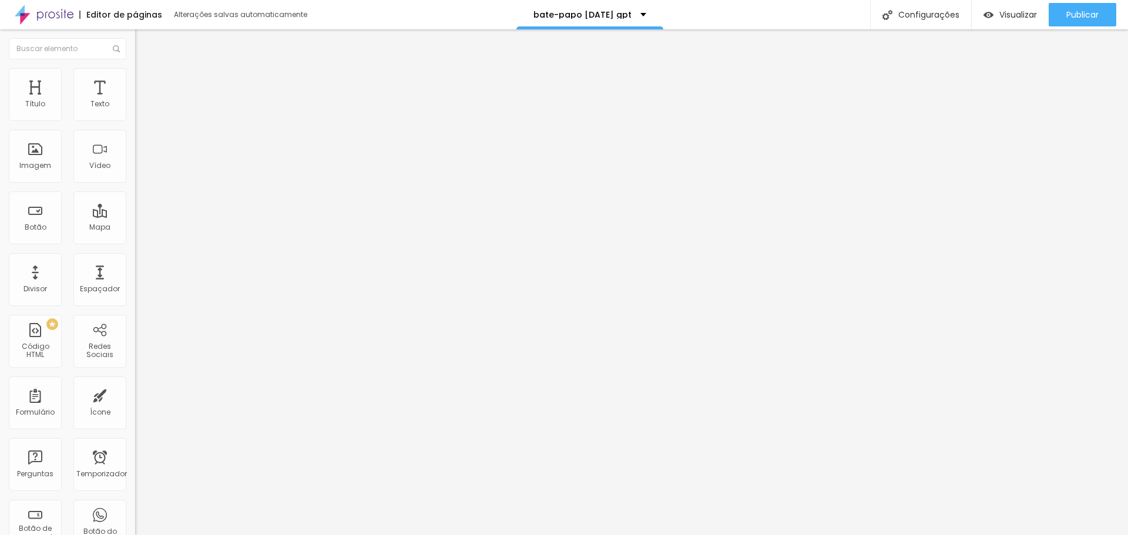
drag, startPoint x: 415, startPoint y: 320, endPoint x: 365, endPoint y: 285, distance: 60.8
drag, startPoint x: 359, startPoint y: 122, endPoint x: 512, endPoint y: 416, distance: 331.1
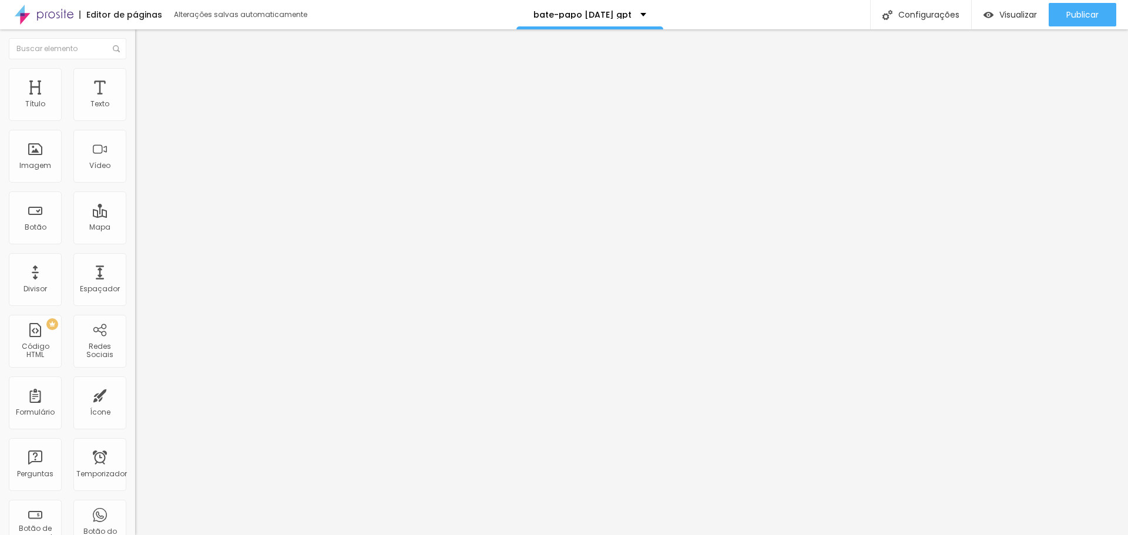
click at [135, 101] on img at bounding box center [138, 97] width 7 height 7
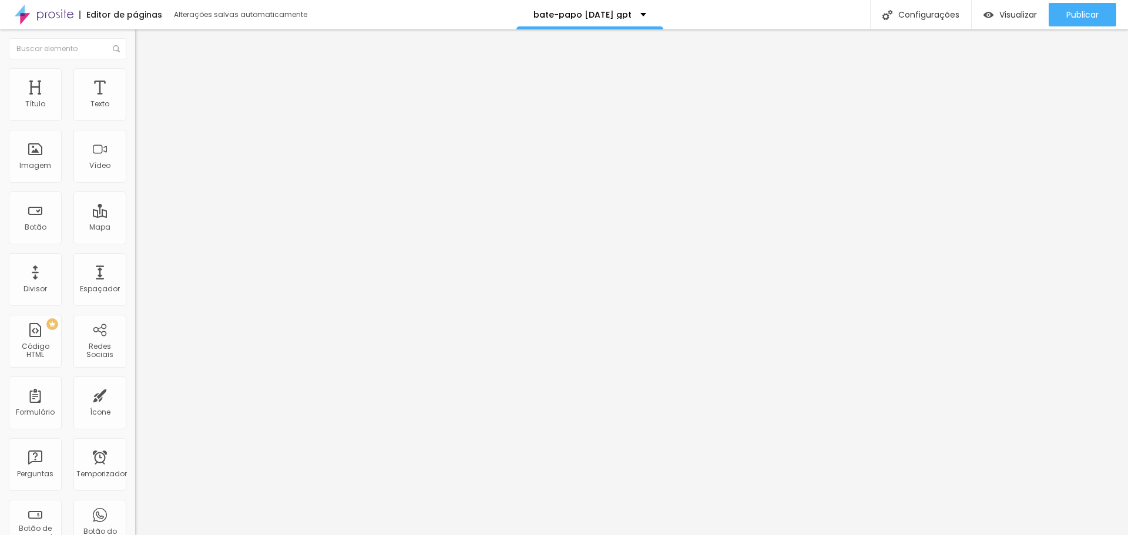
click at [135, 101] on img at bounding box center [138, 97] width 7 height 7
drag, startPoint x: 358, startPoint y: 125, endPoint x: 545, endPoint y: 417, distance: 346.3
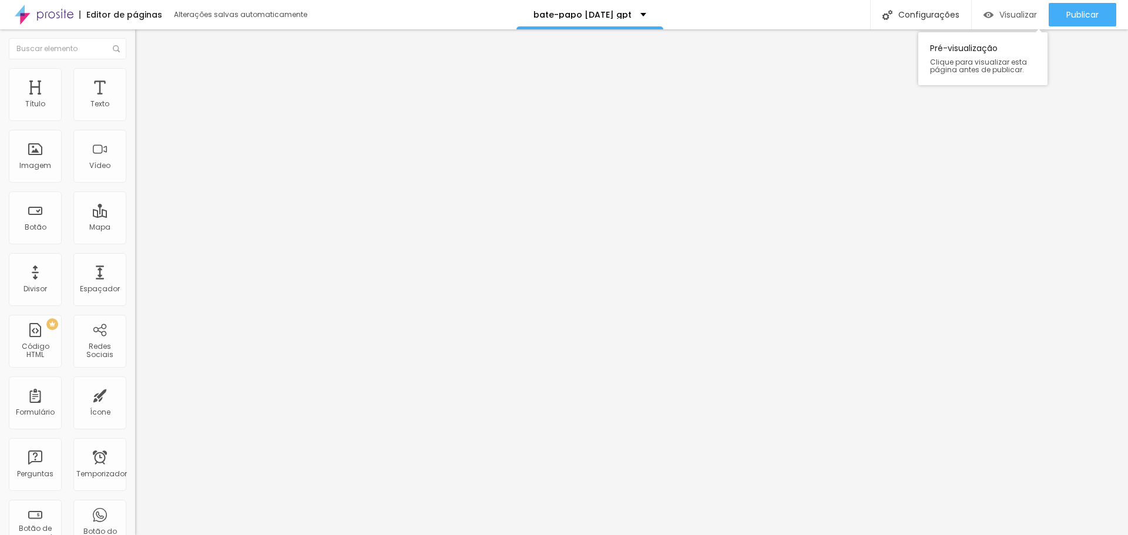
click at [1013, 11] on font "Visualizar" at bounding box center [1018, 15] width 38 height 12
click at [39, 344] on div "PREMIUM Código HTML" at bounding box center [35, 341] width 53 height 53
click at [135, 101] on img at bounding box center [138, 97] width 7 height 7
drag, startPoint x: 507, startPoint y: 324, endPoint x: 609, endPoint y: 327, distance: 102.3
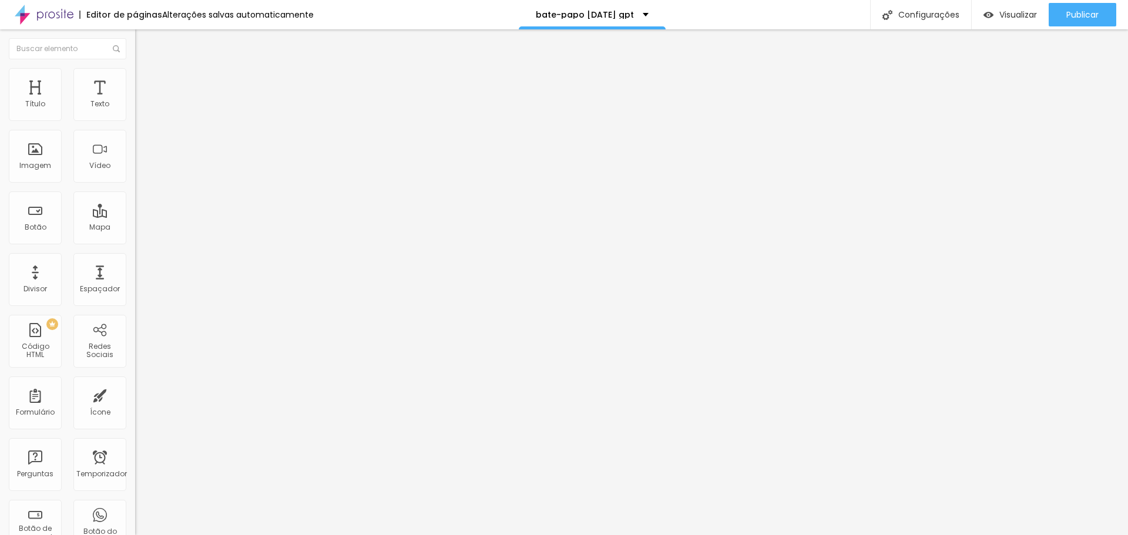
click at [135, 101] on img at bounding box center [138, 97] width 7 height 7
drag, startPoint x: 428, startPoint y: 301, endPoint x: 436, endPoint y: 305, distance: 8.9
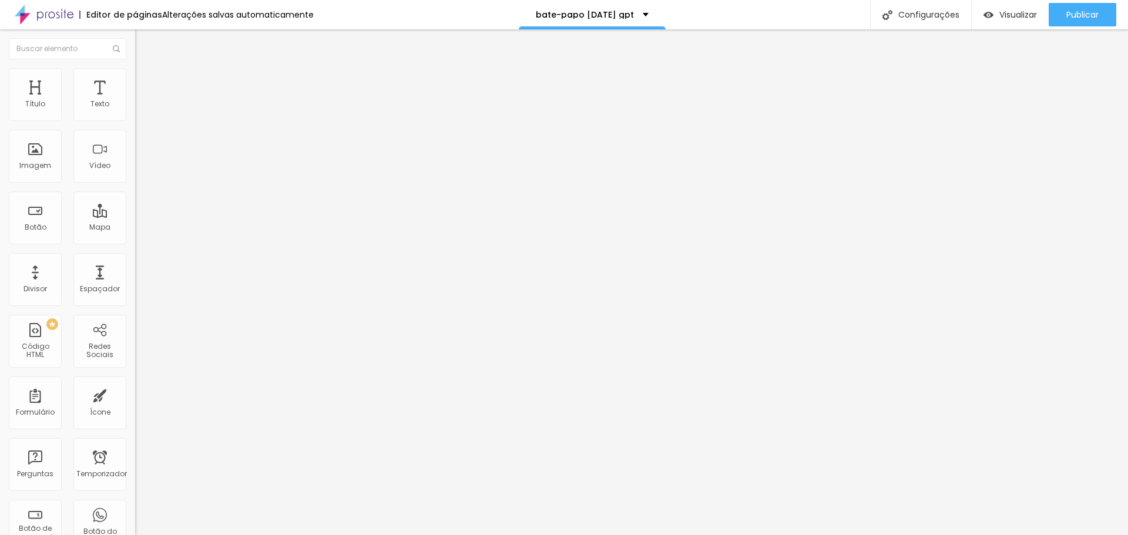
drag, startPoint x: 436, startPoint y: 302, endPoint x: 429, endPoint y: 300, distance: 7.3
drag, startPoint x: 437, startPoint y: 299, endPoint x: 428, endPoint y: 299, distance: 8.2
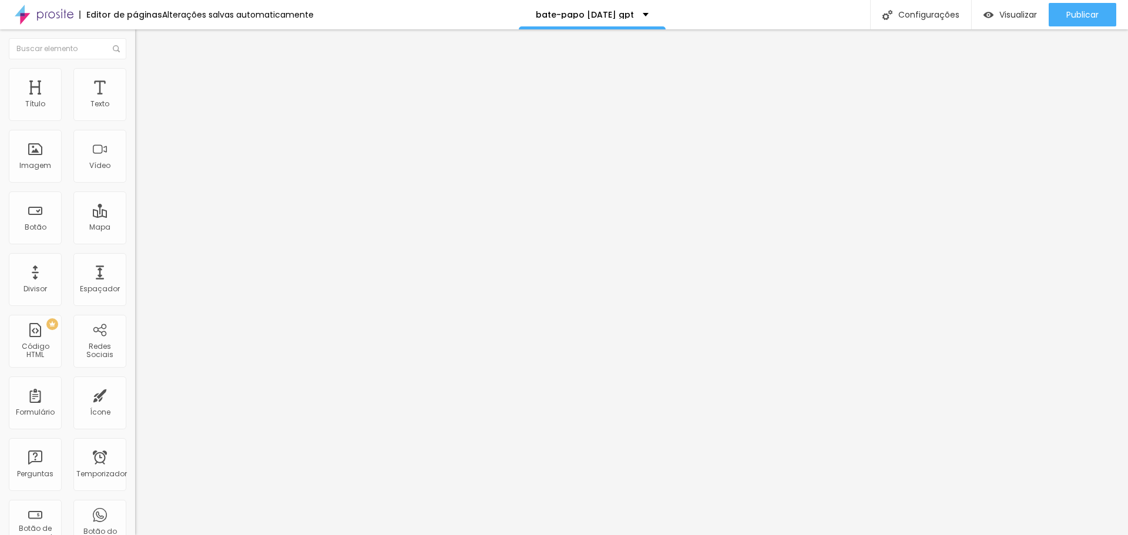
drag, startPoint x: 385, startPoint y: 265, endPoint x: 573, endPoint y: 313, distance: 193.9
click at [135, 101] on img at bounding box center [138, 97] width 7 height 7
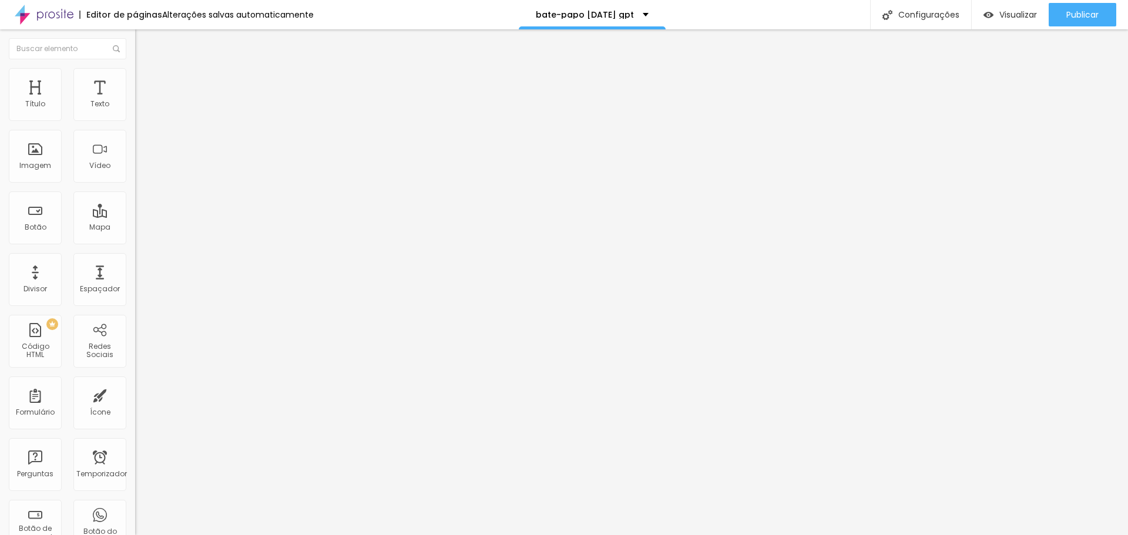
drag, startPoint x: 436, startPoint y: 271, endPoint x: 487, endPoint y: 285, distance: 53.0
drag, startPoint x: 384, startPoint y: 213, endPoint x: 525, endPoint y: 281, distance: 156.9
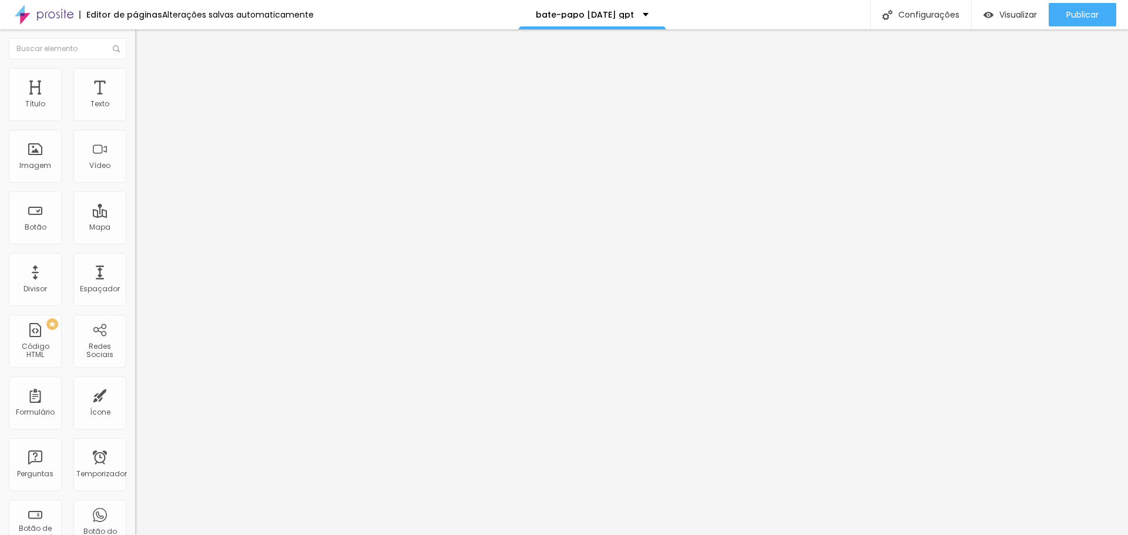
click at [135, 101] on img at bounding box center [138, 97] width 7 height 7
click at [135, 159] on div at bounding box center [202, 147] width 135 height 90
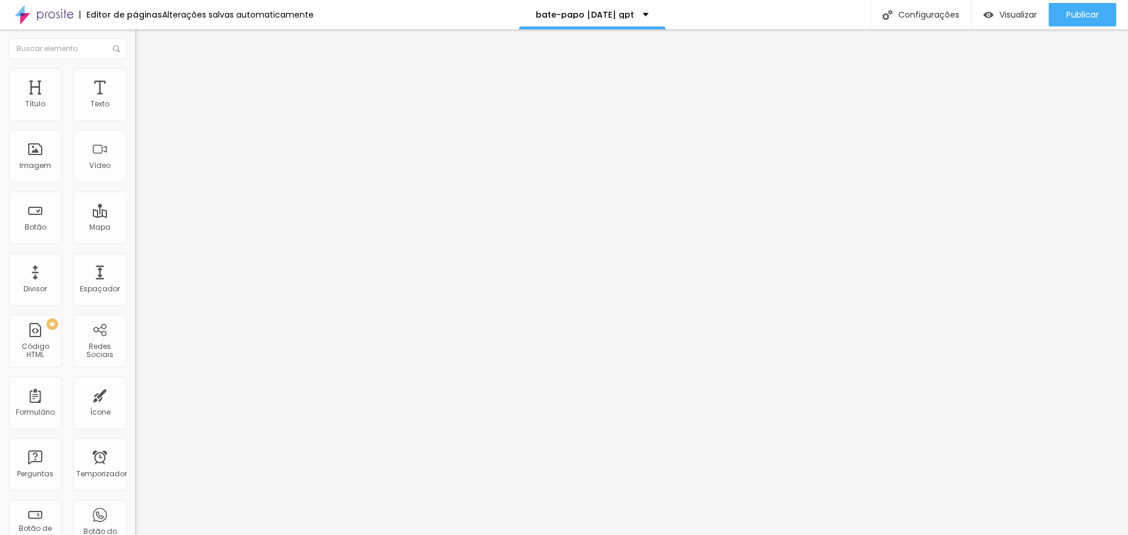
click at [135, 101] on img at bounding box center [138, 97] width 7 height 7
drag, startPoint x: 648, startPoint y: 267, endPoint x: 392, endPoint y: 269, distance: 255.6
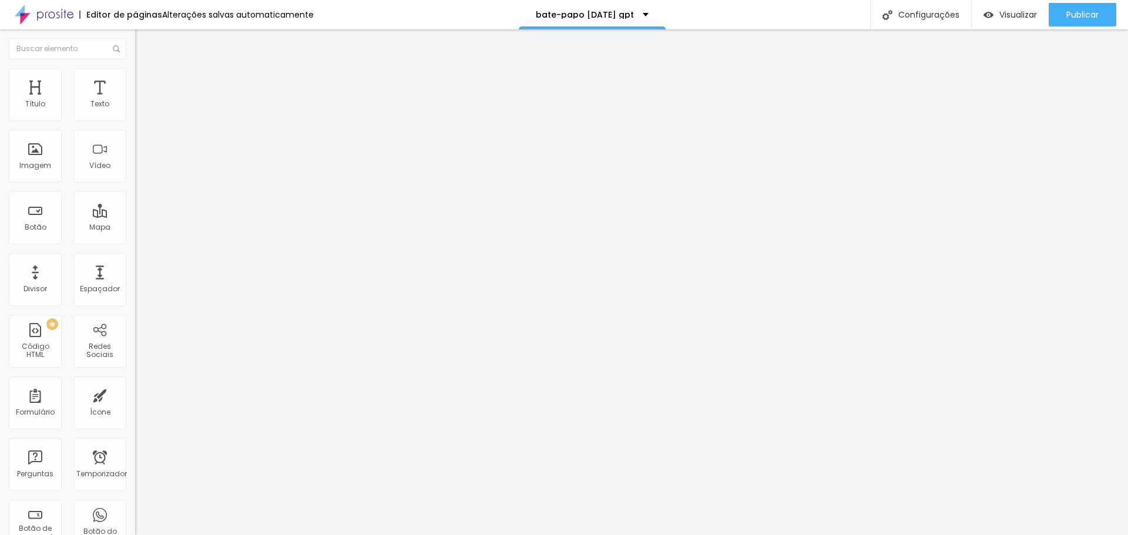
click at [135, 101] on img at bounding box center [138, 97] width 7 height 7
drag, startPoint x: 514, startPoint y: 325, endPoint x: 399, endPoint y: 323, distance: 115.2
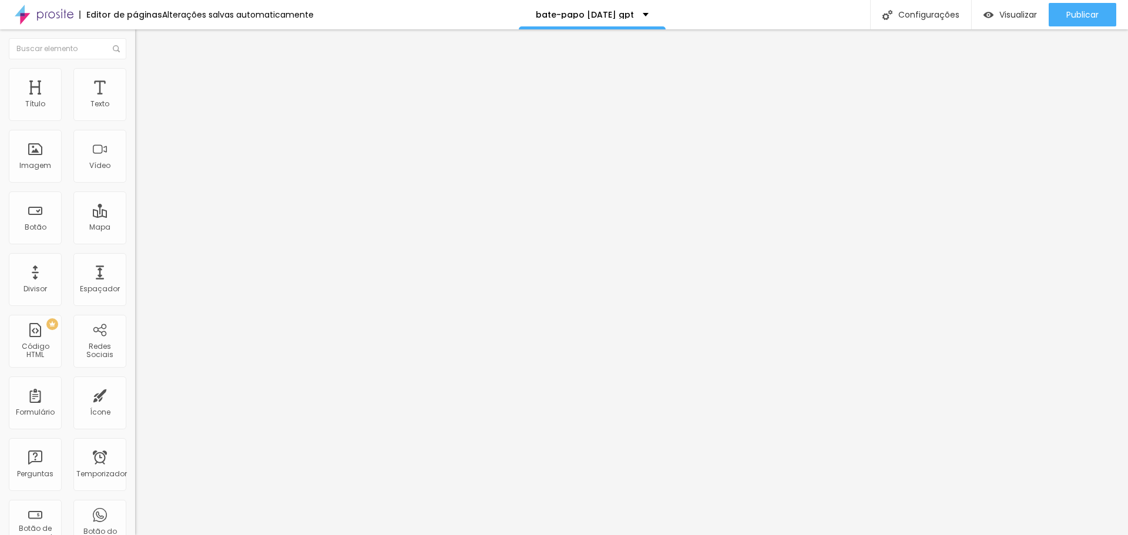
drag, startPoint x: 523, startPoint y: 323, endPoint x: 371, endPoint y: 315, distance: 152.4
drag, startPoint x: 398, startPoint y: 324, endPoint x: 528, endPoint y: 326, distance: 129.9
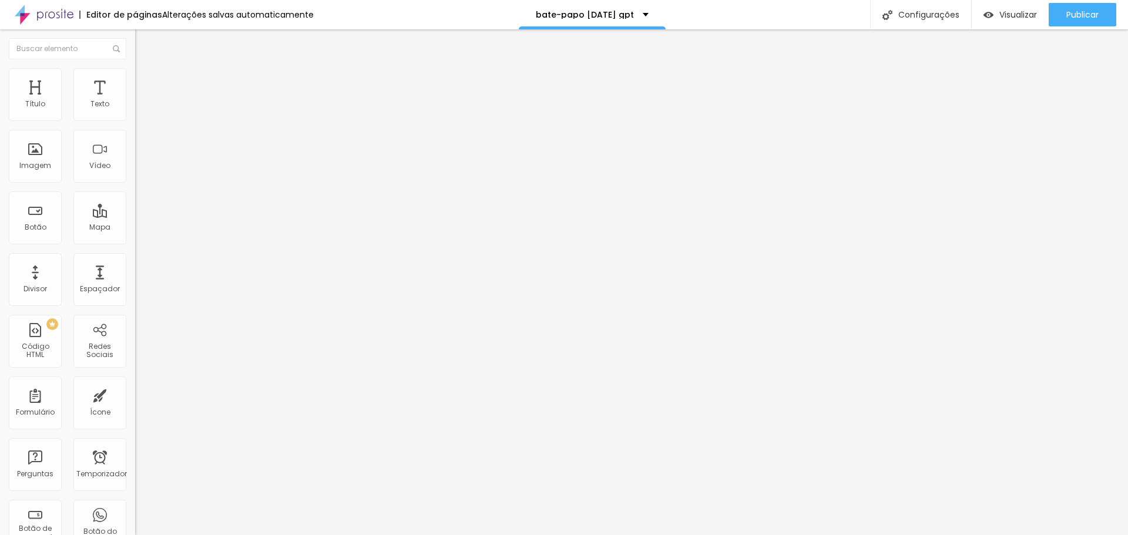
click at [135, 101] on img at bounding box center [138, 97] width 7 height 7
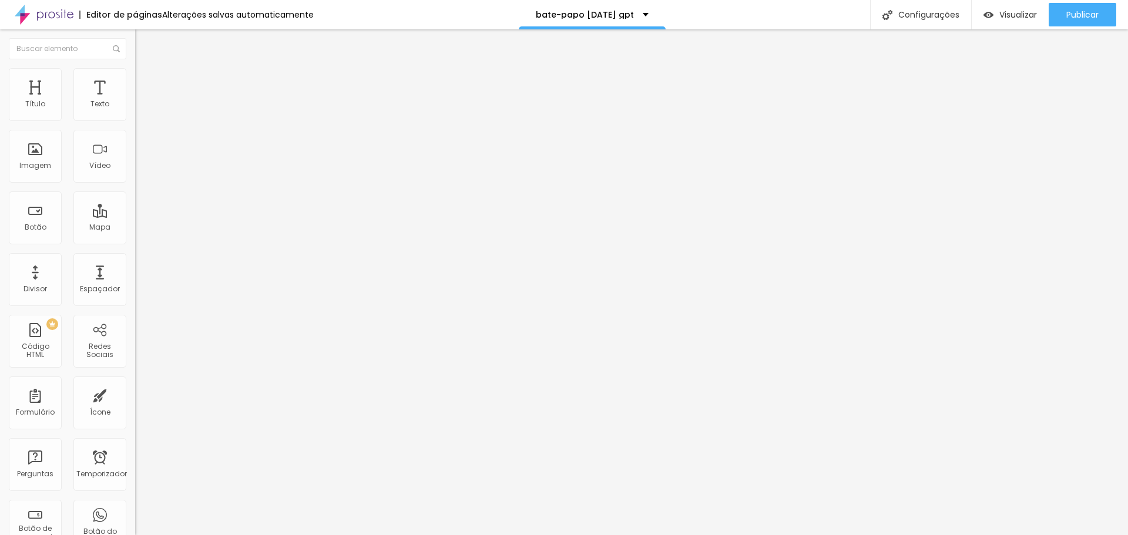
drag, startPoint x: 358, startPoint y: 121, endPoint x: 480, endPoint y: 432, distance: 334.5
click at [135, 87] on div "Código HTML" at bounding box center [202, 83] width 135 height 7
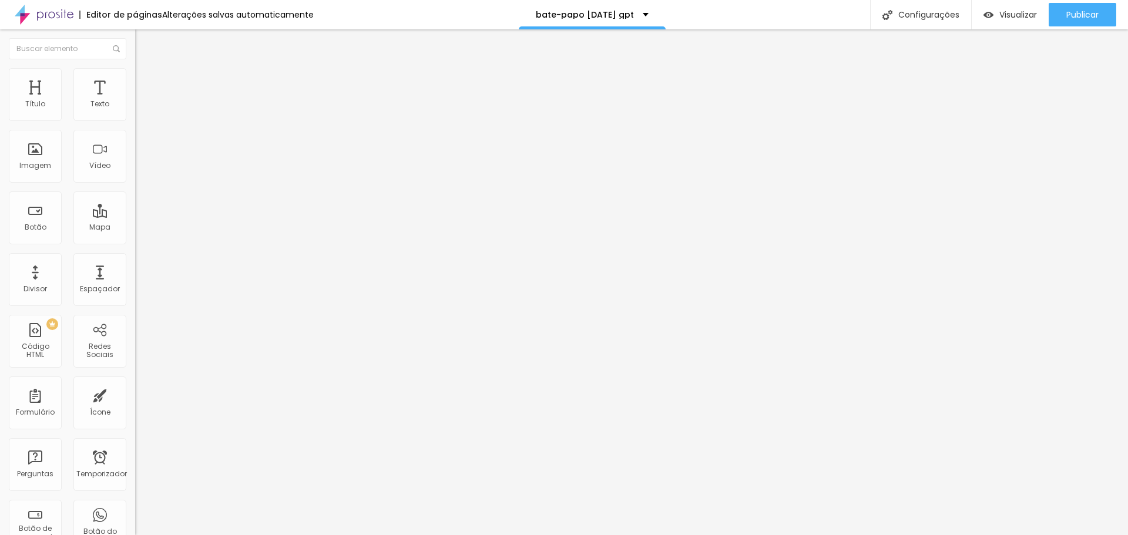
click at [135, 101] on img at bounding box center [138, 97] width 7 height 7
drag, startPoint x: 360, startPoint y: 122, endPoint x: 500, endPoint y: 428, distance: 336.8
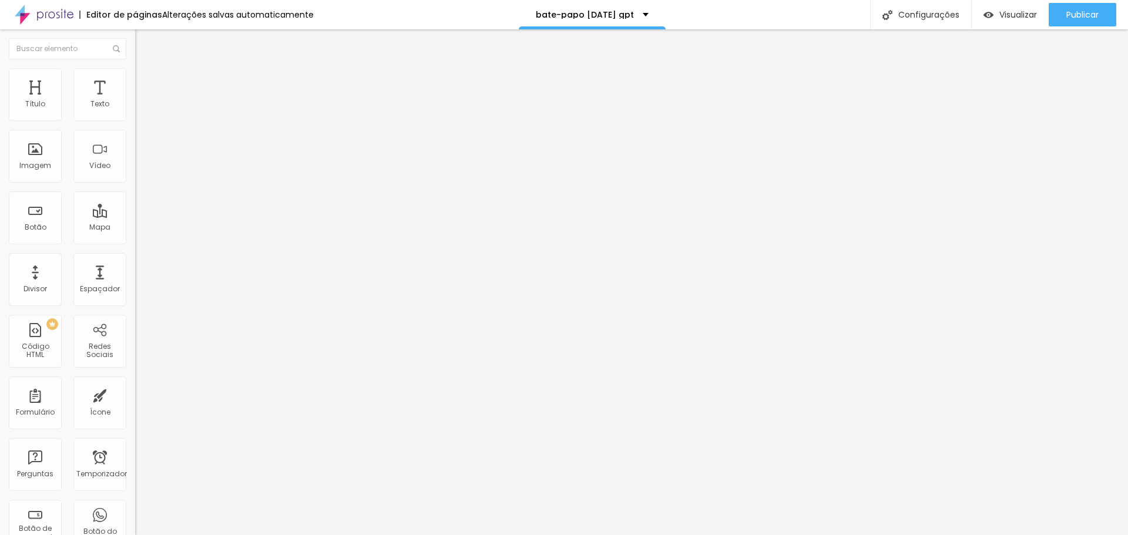
click at [135, 101] on img at bounding box center [138, 97] width 7 height 7
drag, startPoint x: 357, startPoint y: 120, endPoint x: 522, endPoint y: 452, distance: 371.0
click at [1082, 12] on font "Publicar" at bounding box center [1082, 15] width 32 height 12
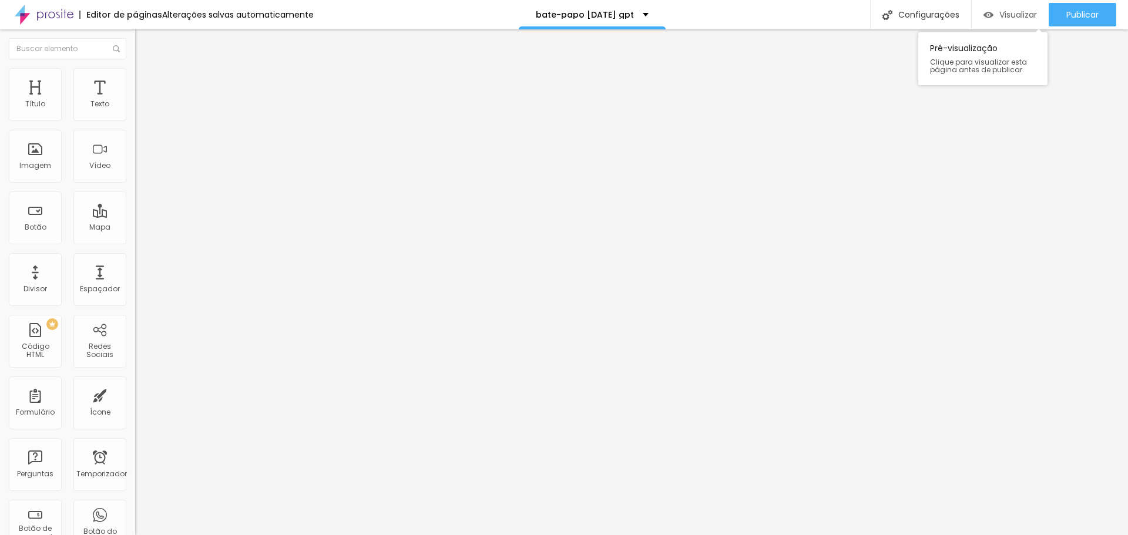
click at [1022, 16] on font "Visualizar" at bounding box center [1018, 15] width 38 height 12
click at [135, 101] on img at bounding box center [138, 97] width 7 height 7
drag, startPoint x: 358, startPoint y: 119, endPoint x: 613, endPoint y: 453, distance: 420.4
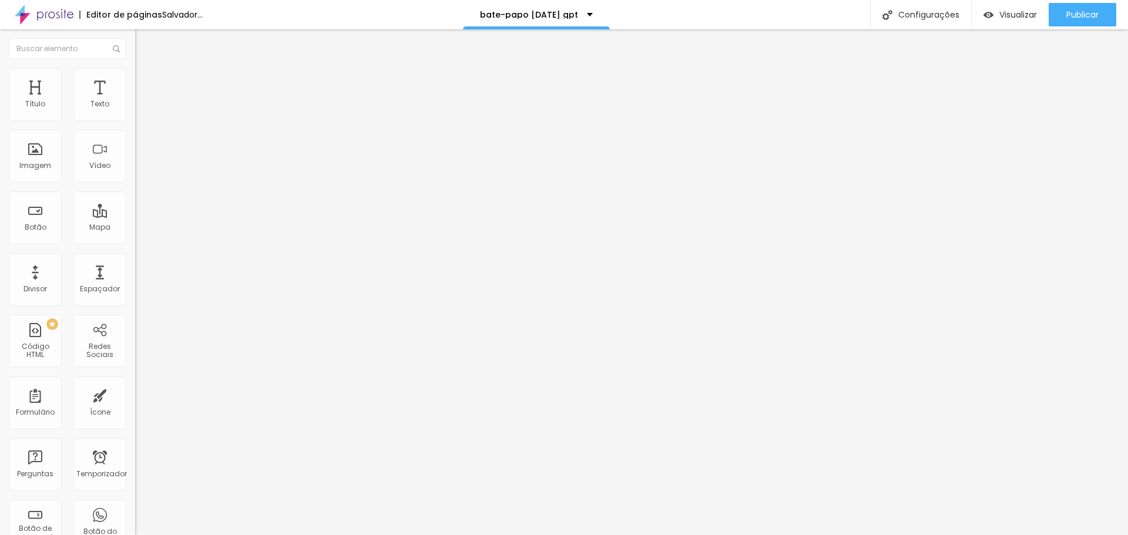
click at [135, 179] on div at bounding box center [202, 147] width 135 height 90
click at [135, 101] on img at bounding box center [138, 97] width 7 height 7
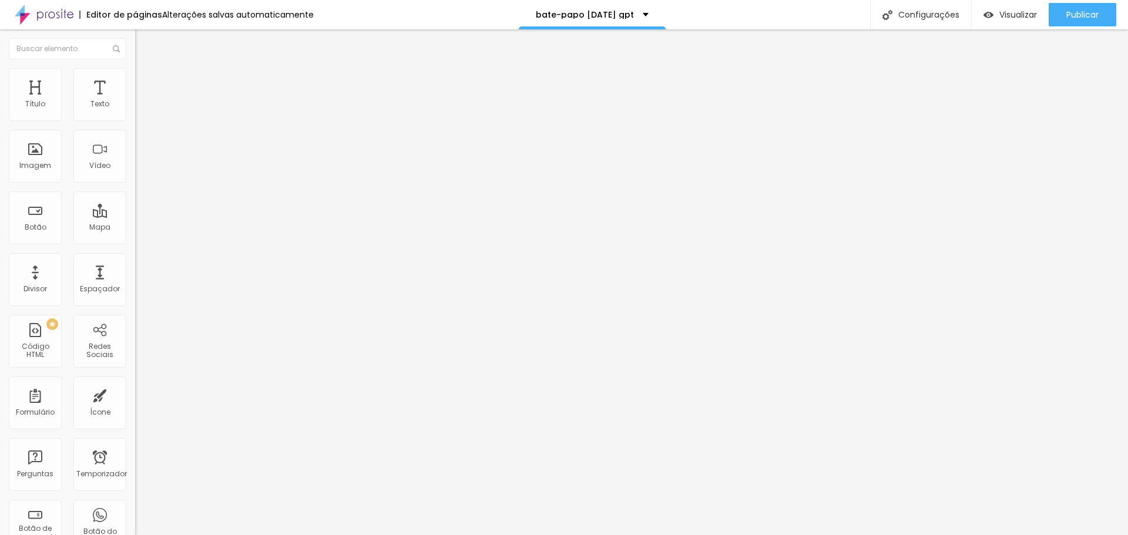
scroll to position [1580, 0]
click at [45, 345] on div "PREMIUM Código HTML" at bounding box center [35, 341] width 53 height 53
click at [135, 159] on div at bounding box center [202, 147] width 135 height 90
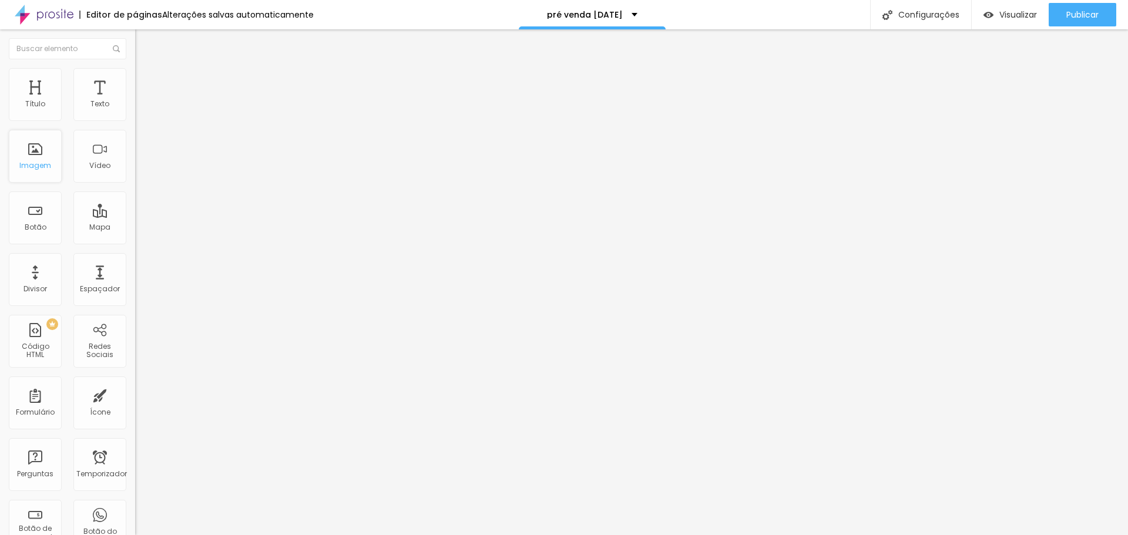
click at [33, 159] on div "Imagem" at bounding box center [35, 156] width 53 height 53
click at [142, 101] on font "Adicionar imagem" at bounding box center [176, 96] width 69 height 10
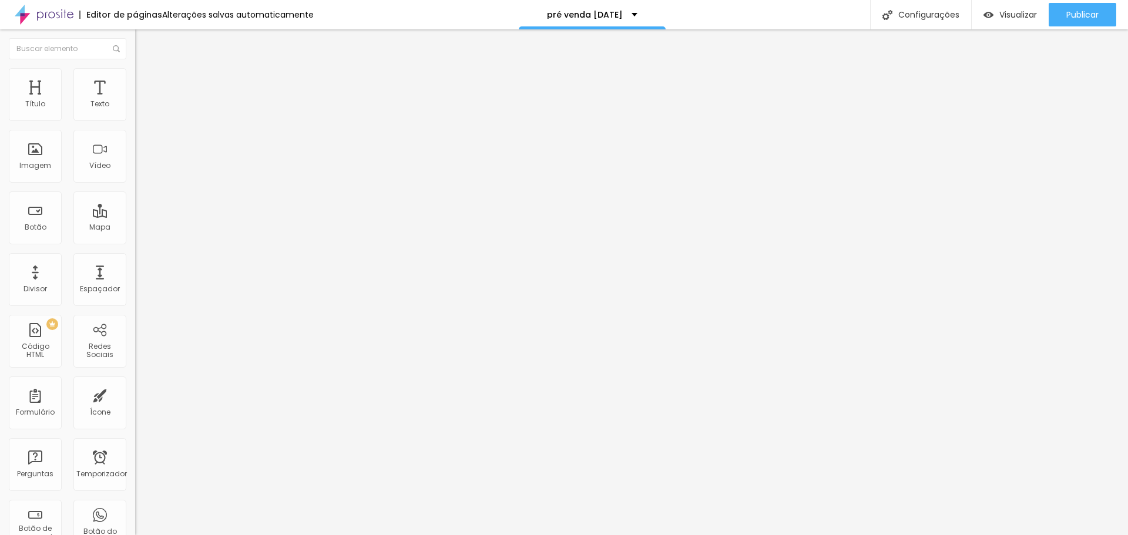
click at [135, 75] on li "Estilo" at bounding box center [202, 74] width 135 height 12
click at [135, 75] on ul "Conteúdo Estilo Avançado" at bounding box center [202, 73] width 135 height 35
click at [135, 80] on li "Avançado" at bounding box center [202, 86] width 135 height 12
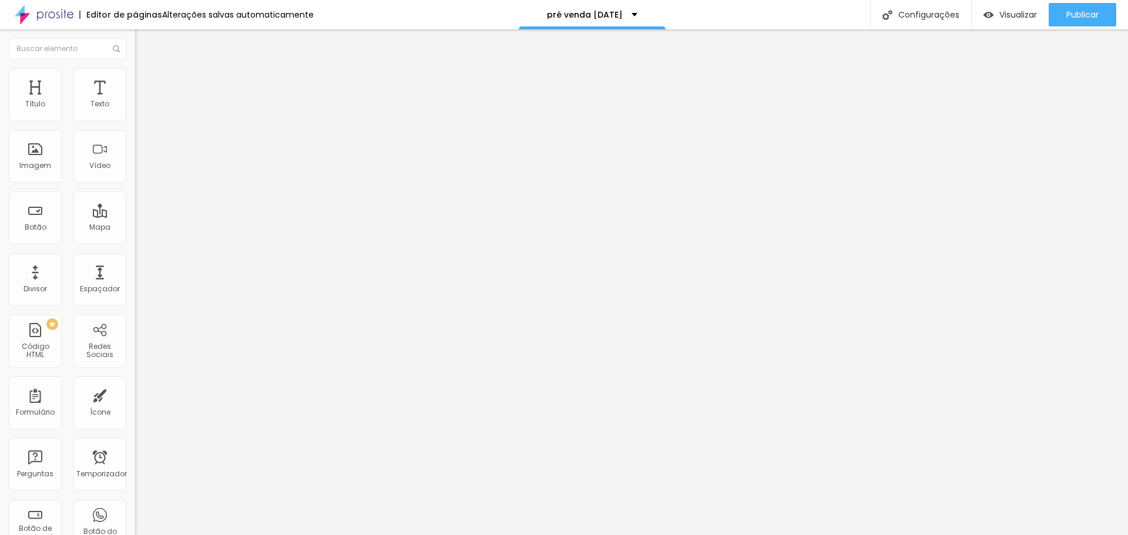
click at [146, 69] on font "Conteúdo" at bounding box center [164, 64] width 36 height 10
click at [135, 241] on input "https://" at bounding box center [205, 235] width 141 height 12
click at [135, 270] on font "Abrir em uma nova aba" at bounding box center [172, 265] width 74 height 9
click at [135, 263] on font "Abrir em uma nova aba" at bounding box center [172, 258] width 74 height 9
click at [135, 241] on input "https://" at bounding box center [205, 235] width 141 height 12
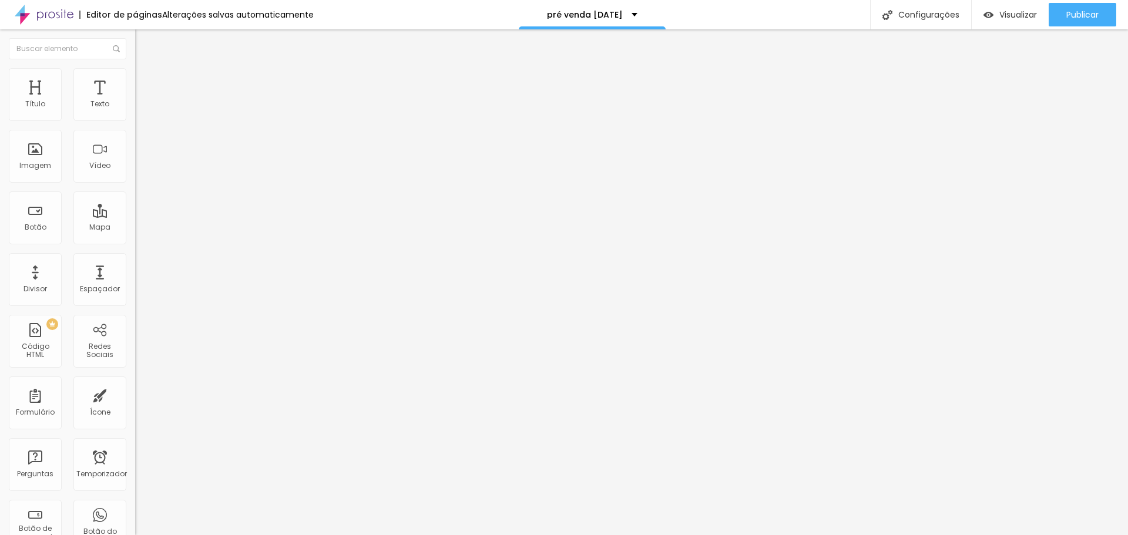
click at [135, 222] on div "Link" at bounding box center [202, 218] width 135 height 7
click at [135, 241] on input "https://" at bounding box center [205, 235] width 141 height 12
click at [32, 343] on div "PREMIUM Código HTML" at bounding box center [35, 341] width 53 height 53
click at [135, 176] on div at bounding box center [202, 147] width 135 height 90
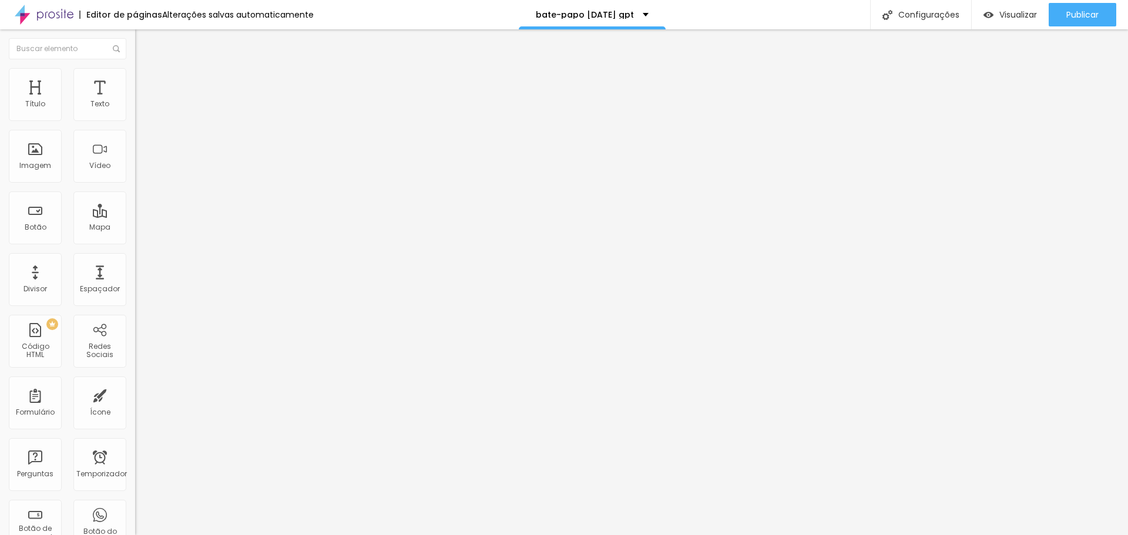
click at [144, 40] on div "Editar nulo" at bounding box center [174, 42] width 61 height 9
click at [135, 168] on div at bounding box center [202, 147] width 135 height 90
click at [36, 352] on font "Código HTML" at bounding box center [36, 350] width 28 height 18
click at [135, 174] on div at bounding box center [202, 147] width 135 height 90
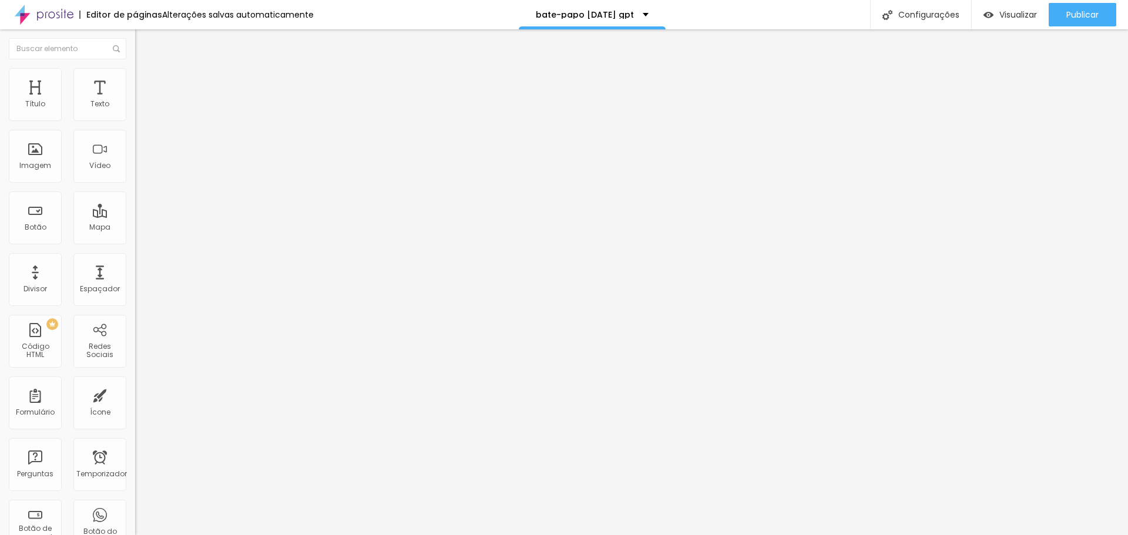
click at [135, 159] on div at bounding box center [202, 147] width 135 height 90
click at [135, 164] on div at bounding box center [202, 147] width 135 height 90
click at [39, 347] on font "Código HTML" at bounding box center [36, 350] width 28 height 18
click at [135, 150] on div at bounding box center [202, 147] width 135 height 90
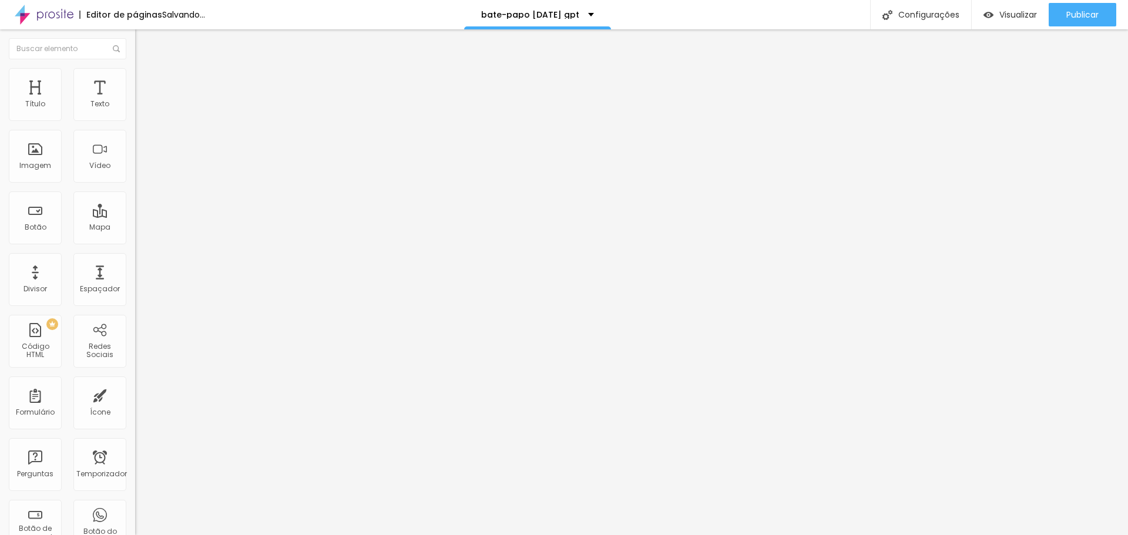
scroll to position [1686, 0]
click at [135, 156] on div at bounding box center [202, 147] width 135 height 90
click at [135, 102] on div "Código HTML 0 caracteres 1 msg . classList . remove ( "oculto" ) ; setTimeout (…" at bounding box center [202, 91] width 135 height 22
click at [135, 101] on img at bounding box center [138, 97] width 7 height 7
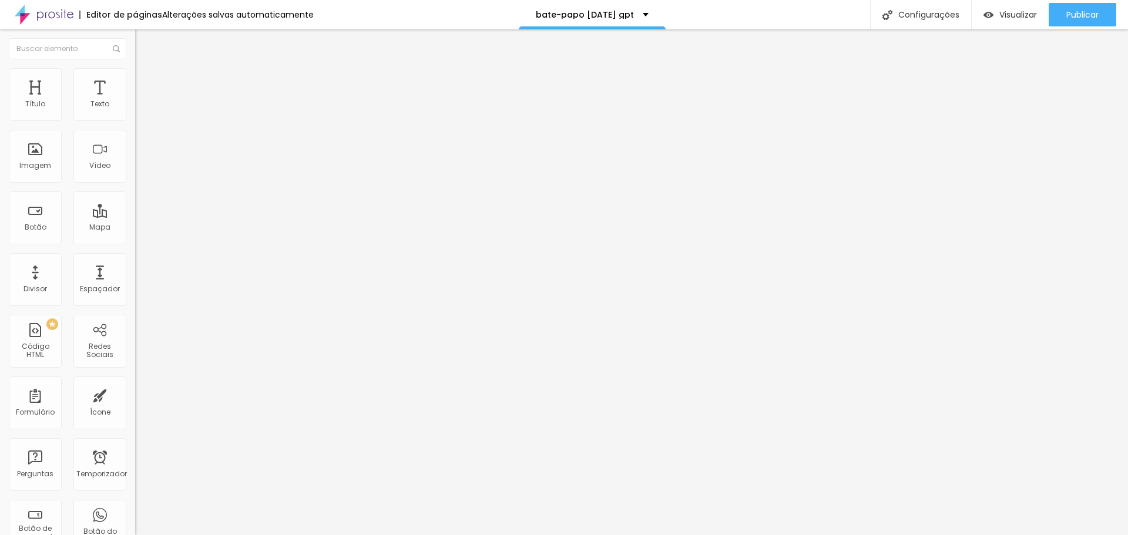
drag, startPoint x: 382, startPoint y: 264, endPoint x: 512, endPoint y: 265, distance: 130.4
click at [33, 357] on div "PREMIUM Código HTML" at bounding box center [35, 341] width 53 height 53
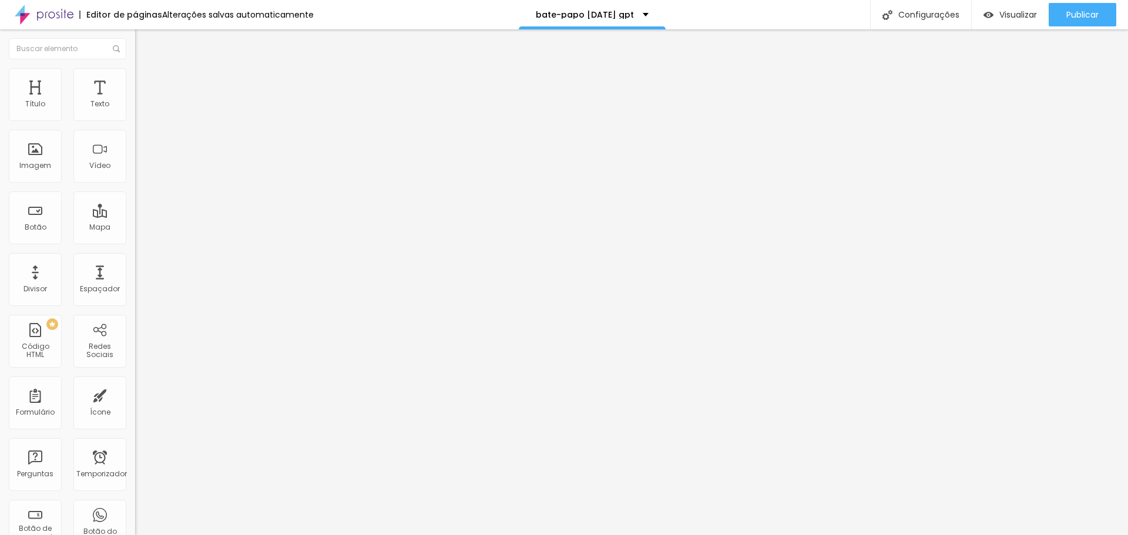
click at [135, 170] on div at bounding box center [202, 147] width 135 height 90
click at [135, 101] on img at bounding box center [138, 97] width 7 height 7
drag, startPoint x: 571, startPoint y: 236, endPoint x: 591, endPoint y: 236, distance: 20.0
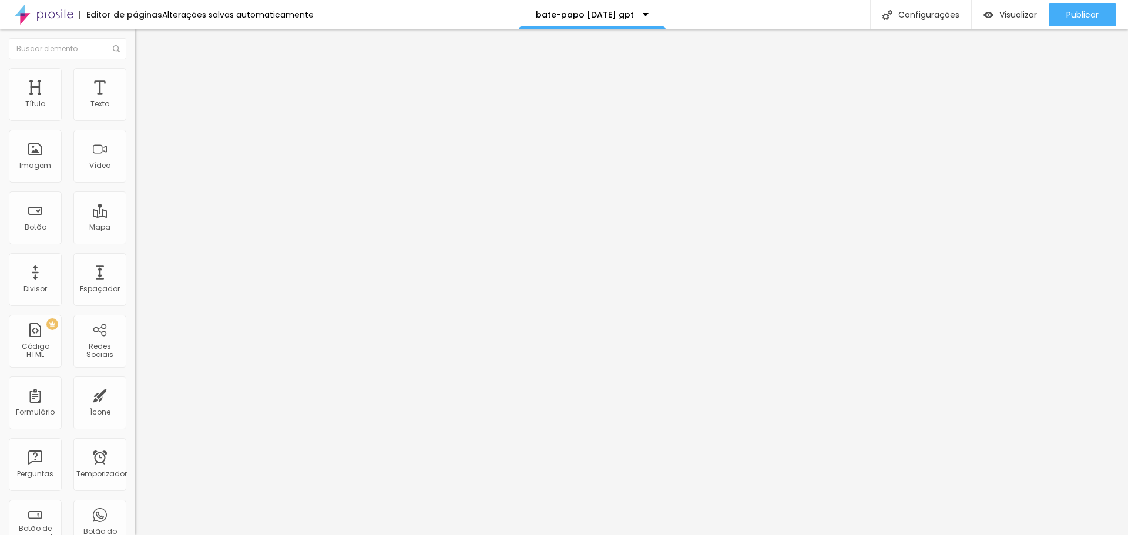
drag, startPoint x: 368, startPoint y: 238, endPoint x: 684, endPoint y: 239, distance: 316.7
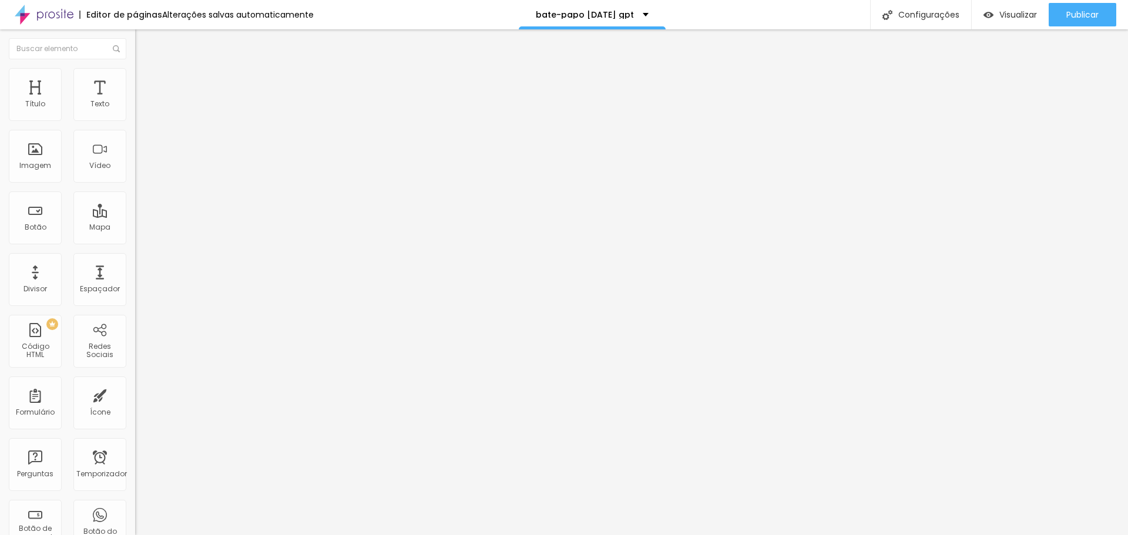
click at [135, 162] on div at bounding box center [202, 147] width 135 height 90
click at [135, 193] on div at bounding box center [202, 147] width 135 height 90
click at [135, 157] on div at bounding box center [202, 147] width 135 height 90
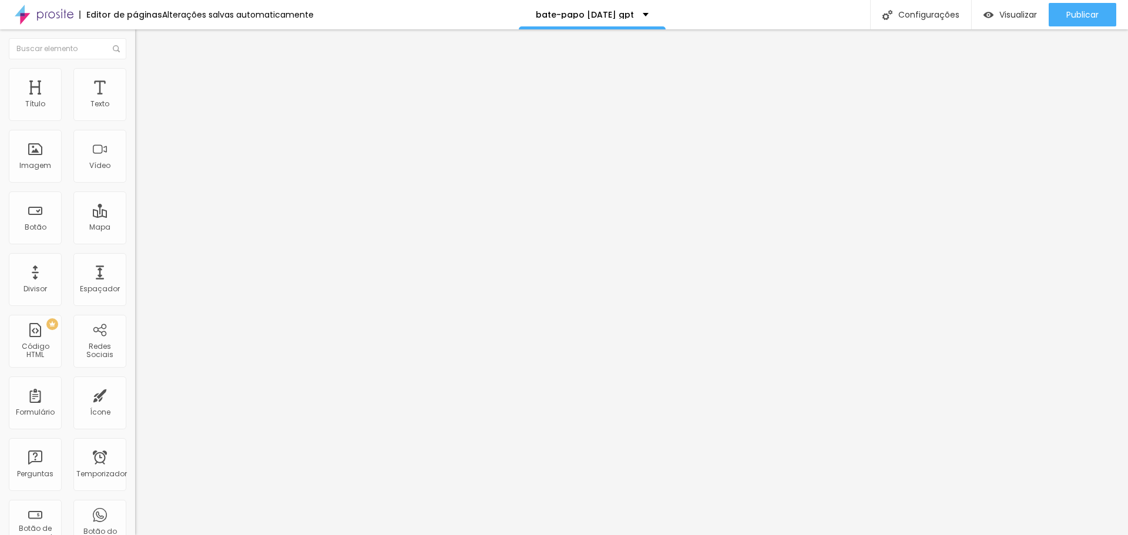
click at [135, 177] on div at bounding box center [202, 147] width 135 height 90
click at [144, 44] on img "button" at bounding box center [148, 42] width 9 height 9
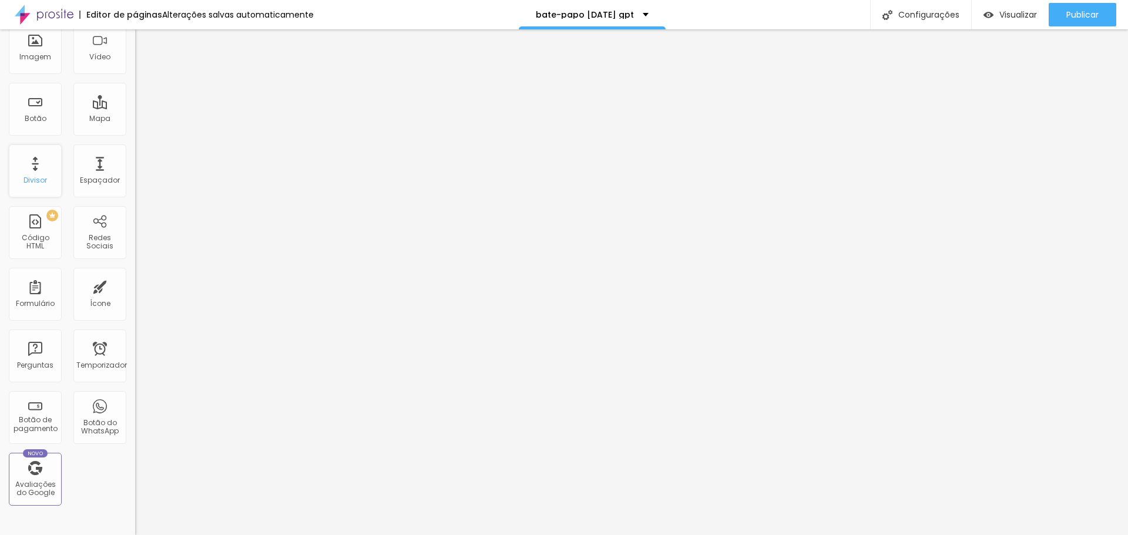
scroll to position [117, 0]
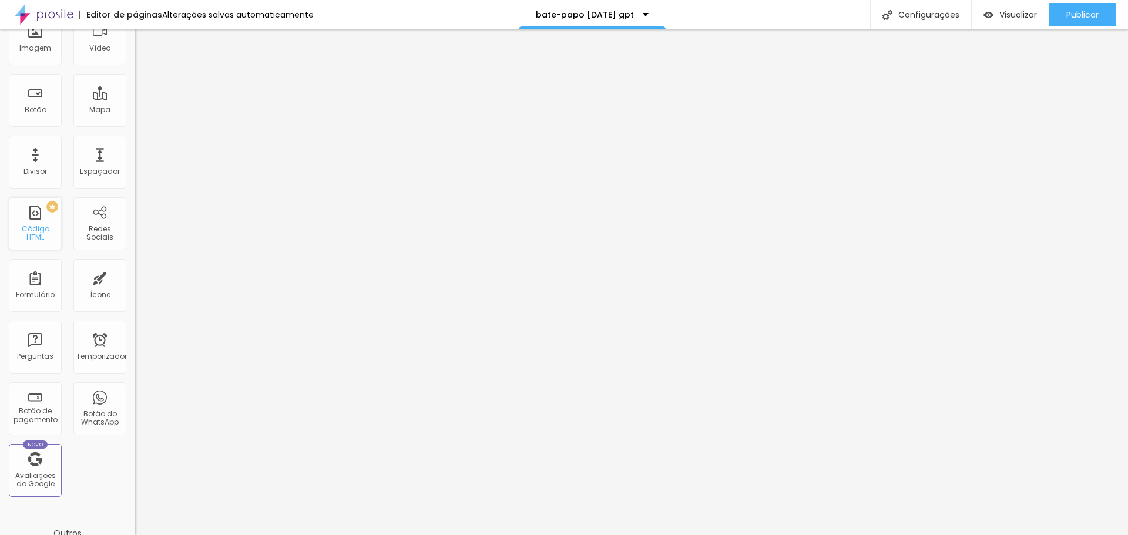
click at [42, 238] on font "Código HTML" at bounding box center [36, 233] width 28 height 18
click at [35, 230] on font "Código HTML" at bounding box center [36, 233] width 28 height 18
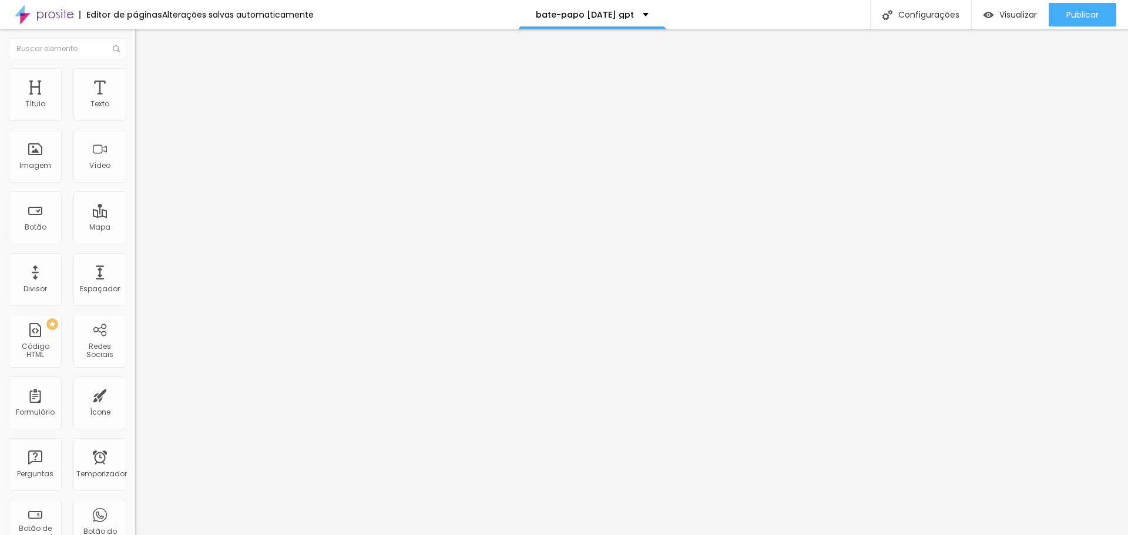
click at [135, 170] on div at bounding box center [202, 147] width 135 height 90
click at [135, 163] on div at bounding box center [202, 147] width 135 height 90
click at [135, 162] on div at bounding box center [202, 147] width 135 height 90
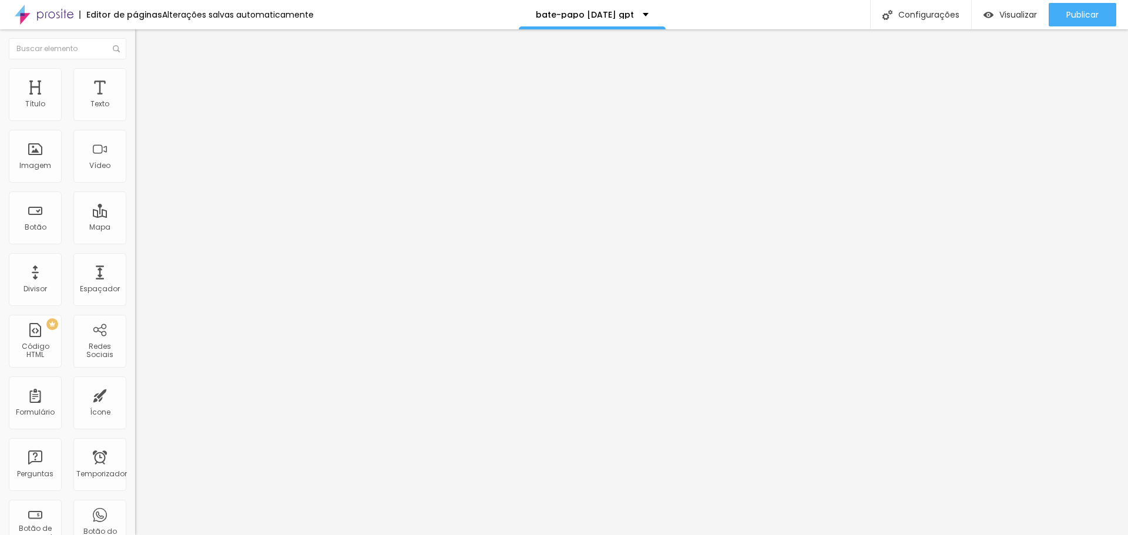
scroll to position [1694, 0]
click at [135, 152] on div at bounding box center [202, 147] width 135 height 90
click at [135, 162] on div "<! doctype html > < html lang = "pt-BR" > < cabeça > < meta conjunto de caracte…" at bounding box center [670, 143] width 1070 height 82
drag, startPoint x: 11, startPoint y: 132, endPoint x: 100, endPoint y: 120, distance: 89.5
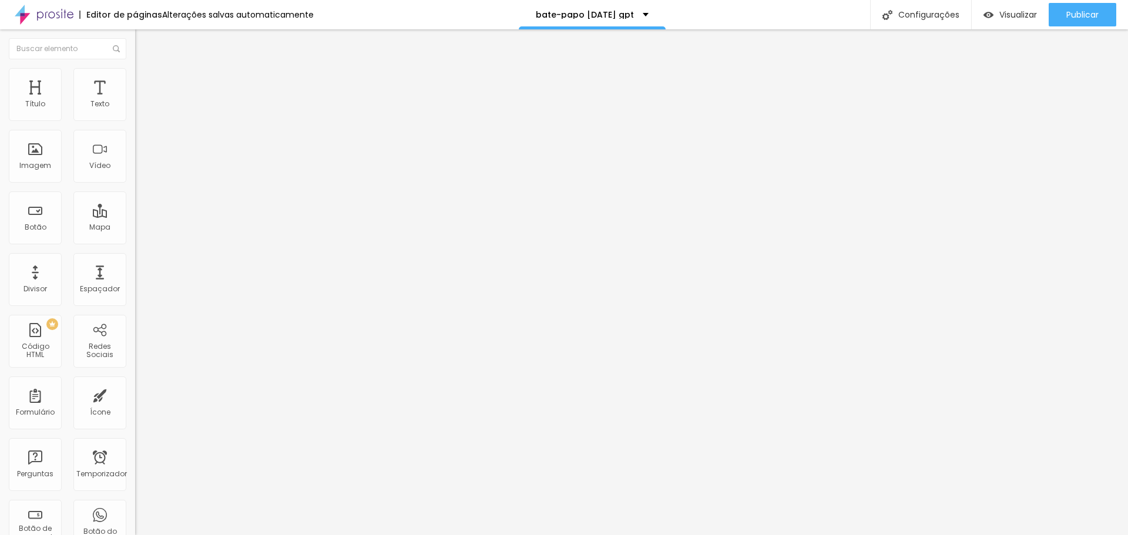
click at [135, 146] on div "<! doctype html > < html lang = "pt-BR" > < cabeça > < meta conjunto de caracte…" at bounding box center [670, 143] width 1070 height 82
click at [135, 101] on img at bounding box center [138, 97] width 7 height 7
drag, startPoint x: 359, startPoint y: 120, endPoint x: 595, endPoint y: 441, distance: 398.3
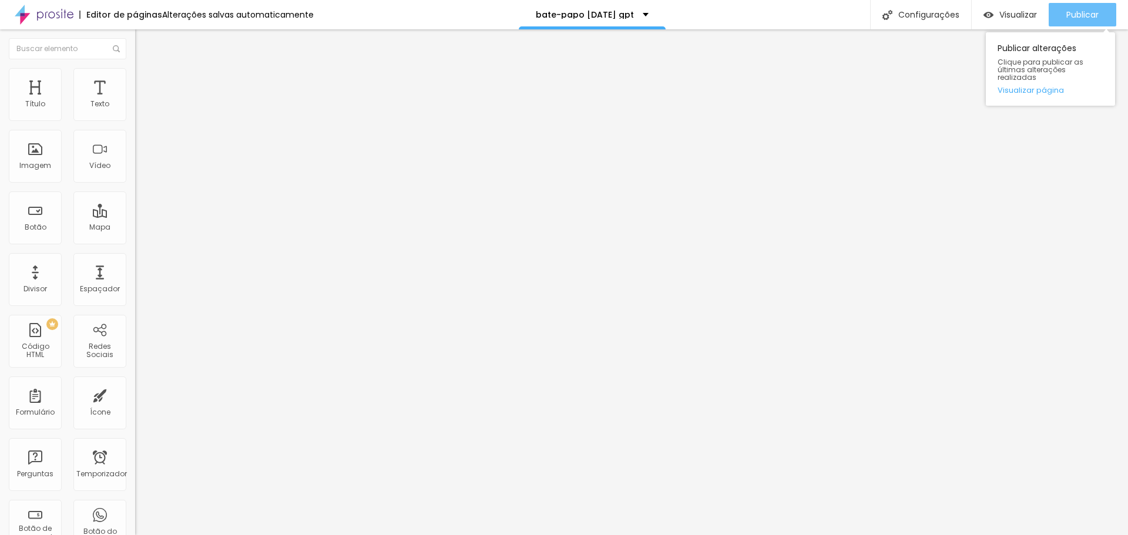
click at [1084, 16] on font "Publicar" at bounding box center [1082, 15] width 32 height 12
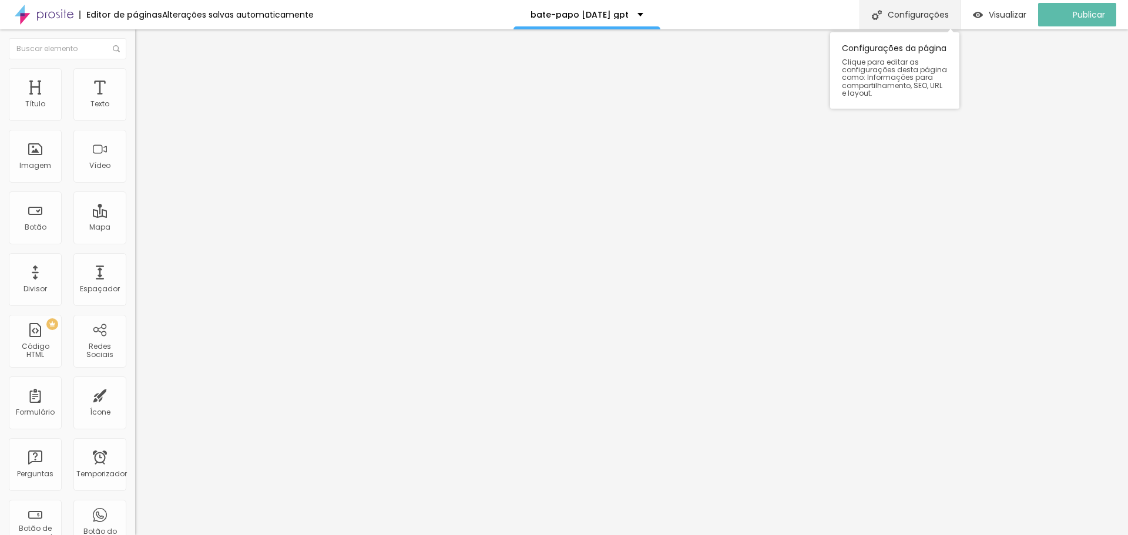
click at [922, 16] on font "Configurações" at bounding box center [918, 15] width 61 height 12
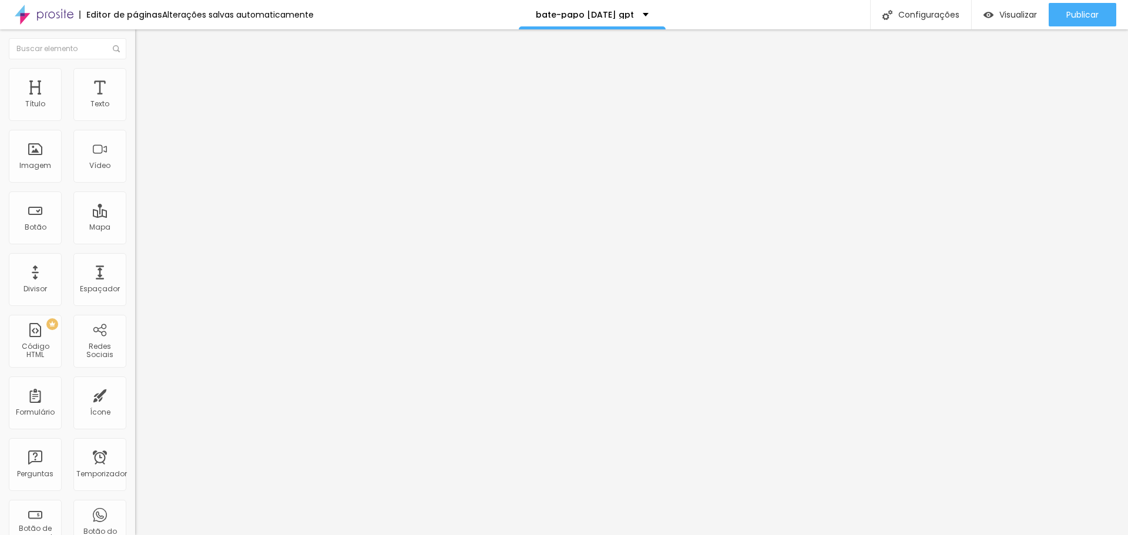
drag, startPoint x: 536, startPoint y: 133, endPoint x: 407, endPoint y: 130, distance: 129.3
type input "E"
type input "p"
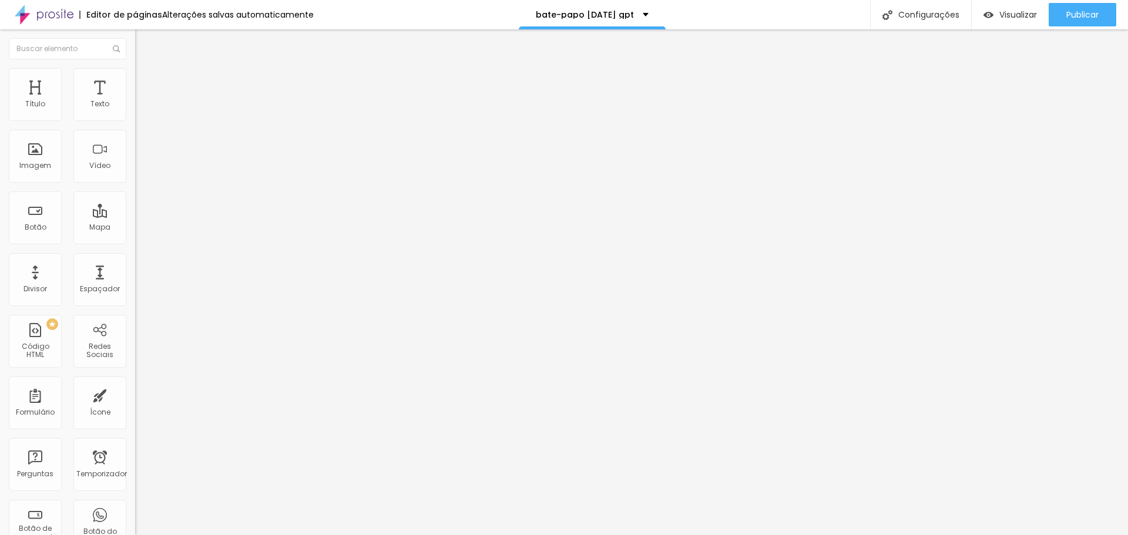
type input "Pré Venda [DATE]"
drag, startPoint x: 539, startPoint y: 192, endPoint x: 547, endPoint y: 210, distance: 20.0
type input "/natalprevenda"
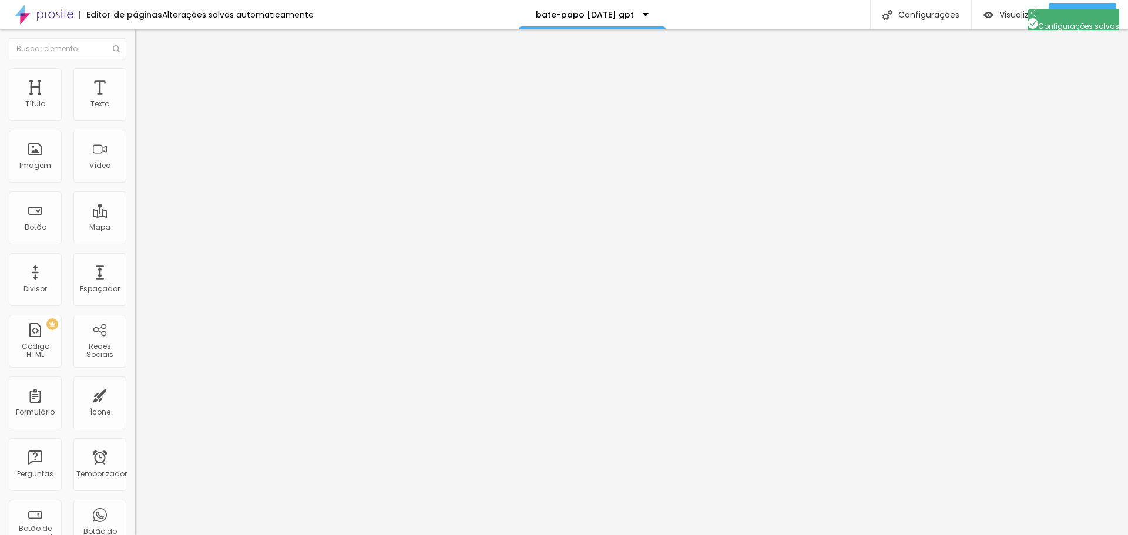
click at [1001, 11] on font "Visualizar" at bounding box center [1018, 15] width 38 height 12
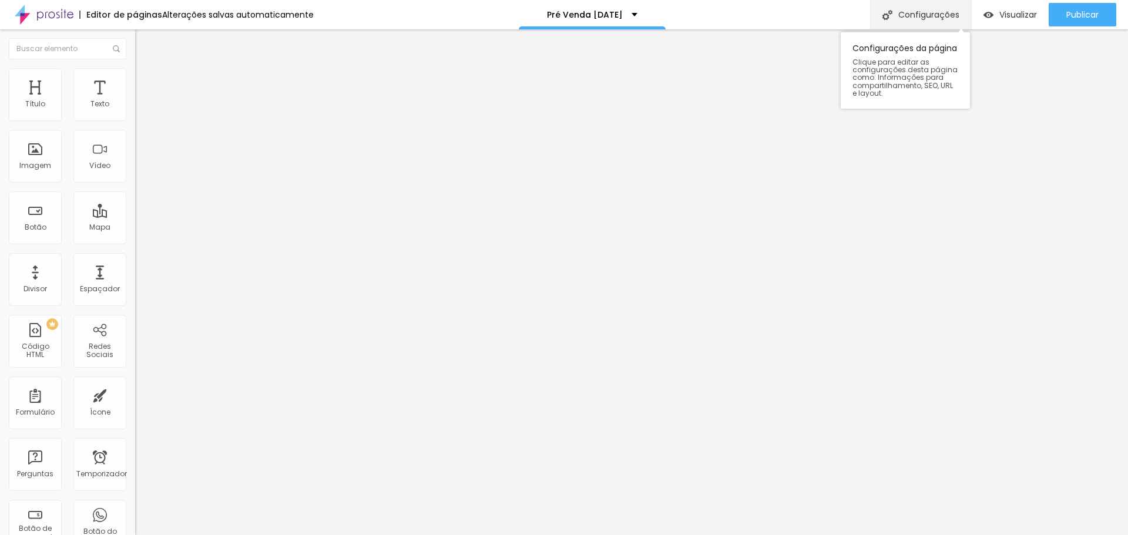
click at [934, 14] on font "Configurações" at bounding box center [928, 15] width 61 height 12
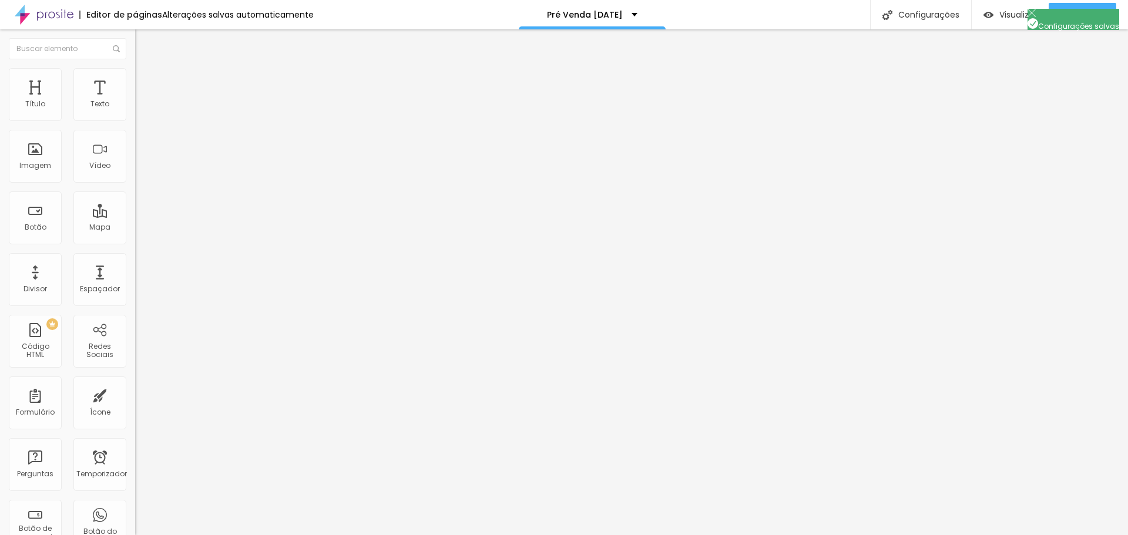
drag, startPoint x: 740, startPoint y: 478, endPoint x: 743, endPoint y: 469, distance: 8.7
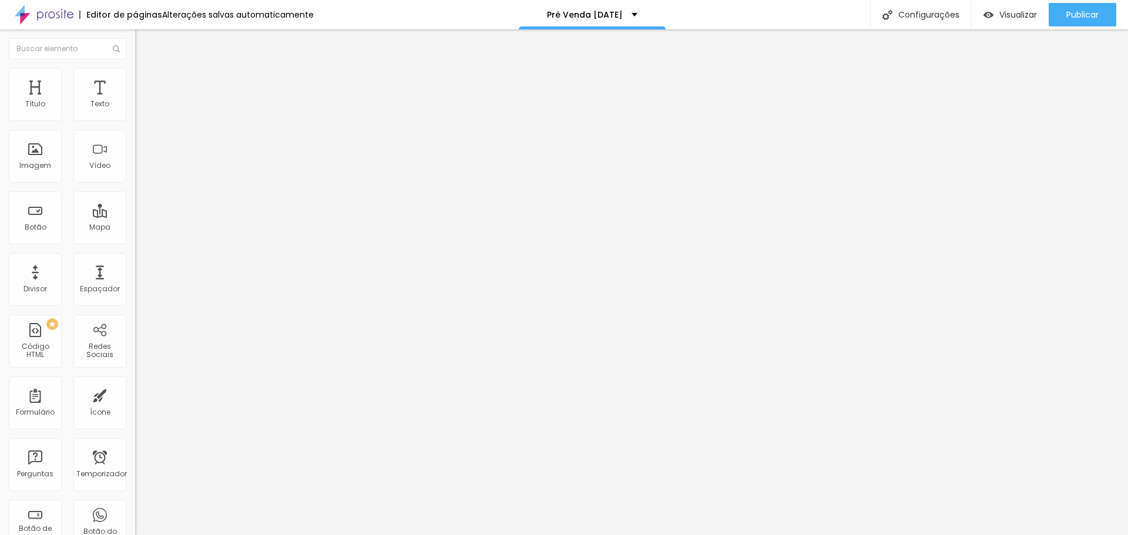
click at [135, 101] on img at bounding box center [138, 97] width 7 height 7
drag, startPoint x: 358, startPoint y: 122, endPoint x: 572, endPoint y: 418, distance: 366.1
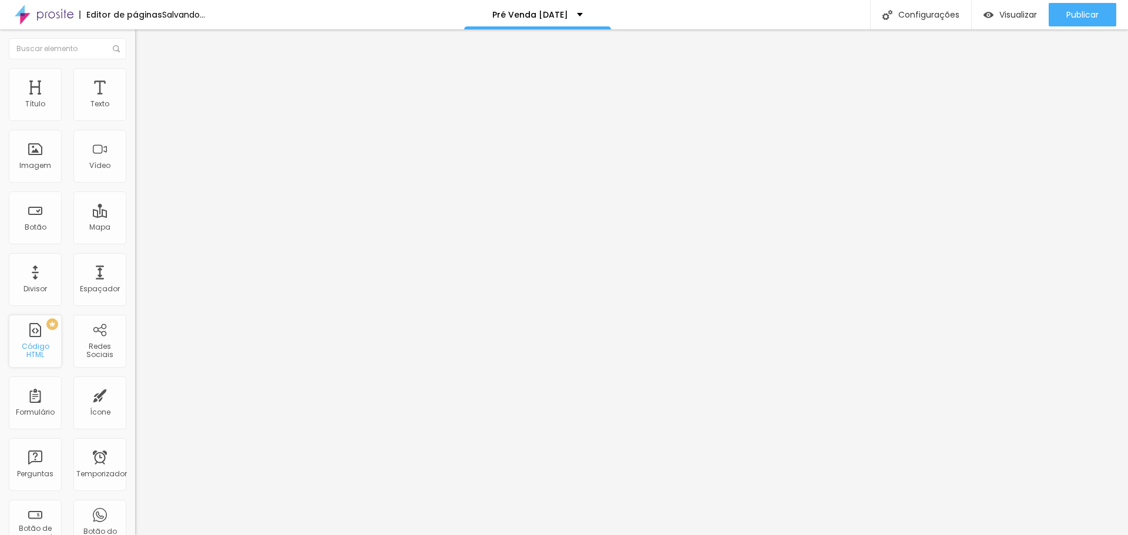
click at [42, 351] on font "Código HTML" at bounding box center [36, 350] width 28 height 18
drag, startPoint x: 79, startPoint y: 173, endPoint x: 108, endPoint y: 171, distance: 29.5
click at [135, 173] on div at bounding box center [202, 147] width 135 height 90
click at [135, 101] on img at bounding box center [138, 97] width 7 height 7
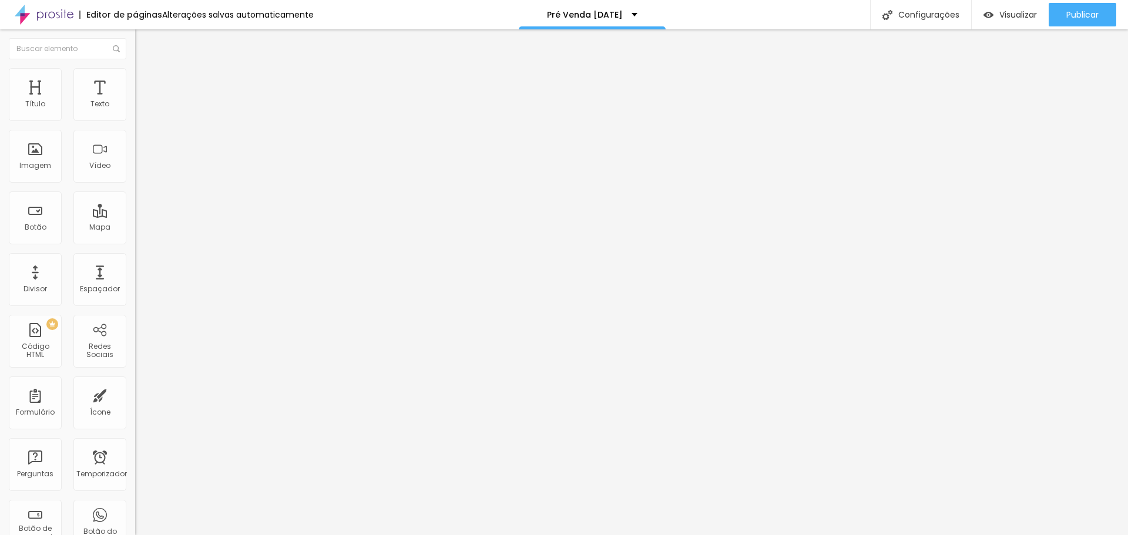
scroll to position [1057, 0]
drag, startPoint x: 461, startPoint y: 308, endPoint x: 513, endPoint y: 304, distance: 53.0
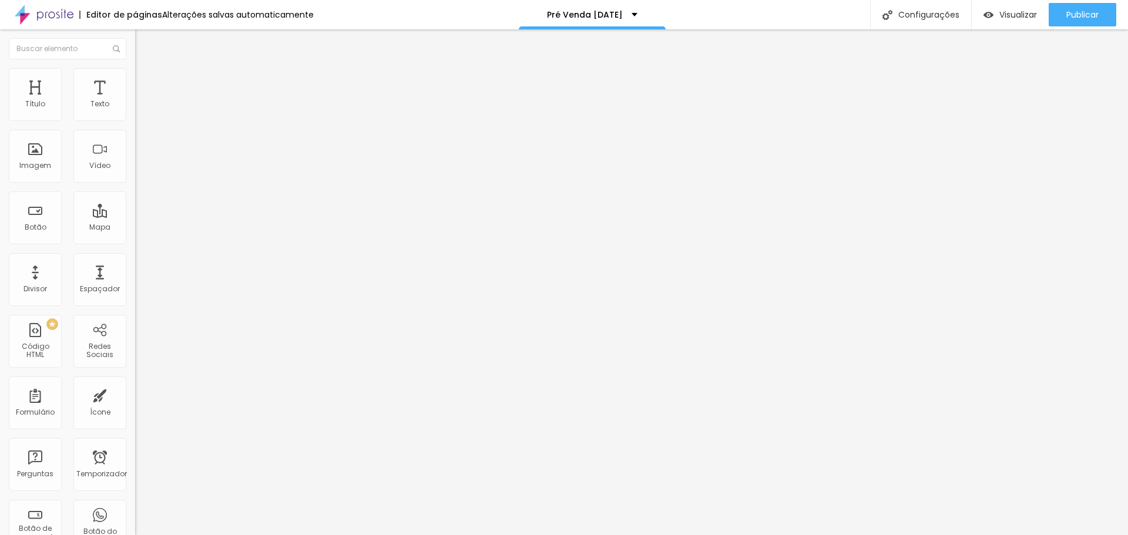
drag, startPoint x: 397, startPoint y: 190, endPoint x: 397, endPoint y: 196, distance: 6.5
drag, startPoint x: 399, startPoint y: 307, endPoint x: 397, endPoint y: 316, distance: 9.8
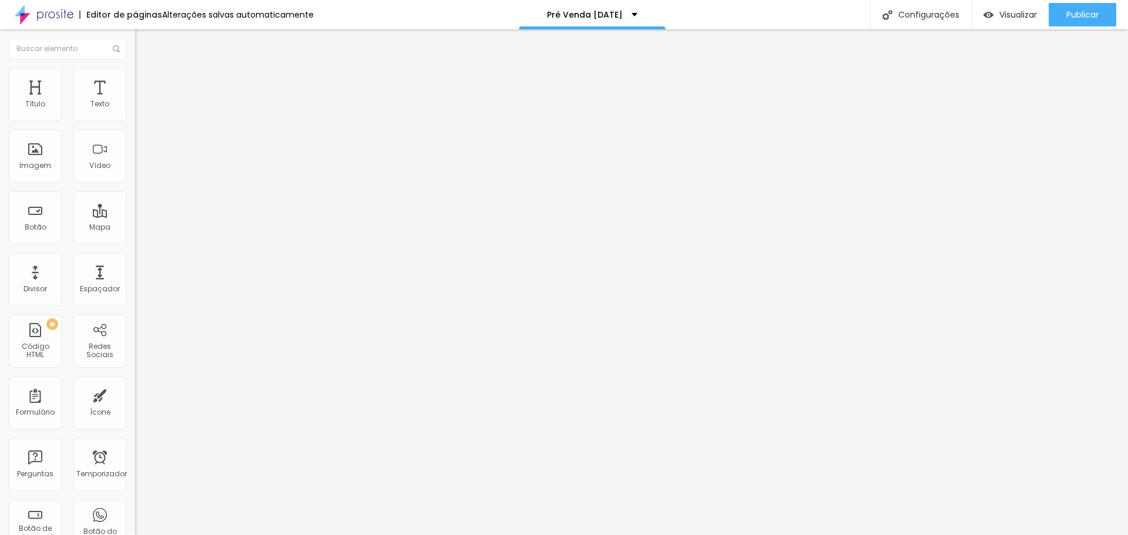
click at [135, 101] on img at bounding box center [138, 97] width 7 height 7
drag, startPoint x: 359, startPoint y: 122, endPoint x: 545, endPoint y: 425, distance: 355.8
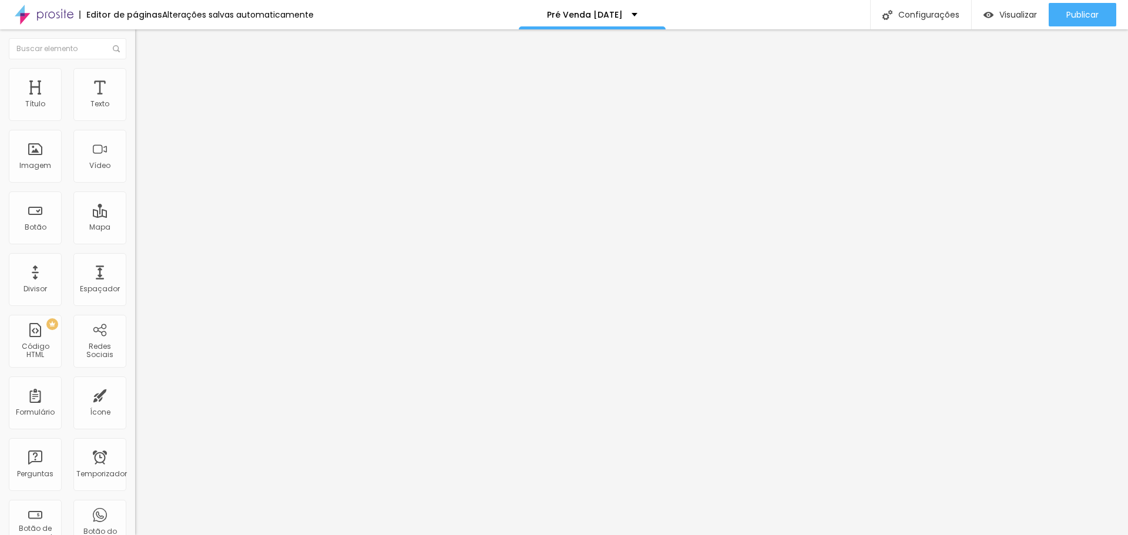
drag, startPoint x: 11, startPoint y: 42, endPoint x: 17, endPoint y: 45, distance: 7.1
click at [144, 42] on img "button" at bounding box center [148, 42] width 9 height 9
click at [135, 162] on div at bounding box center [202, 147] width 135 height 90
click at [135, 101] on img at bounding box center [138, 97] width 7 height 7
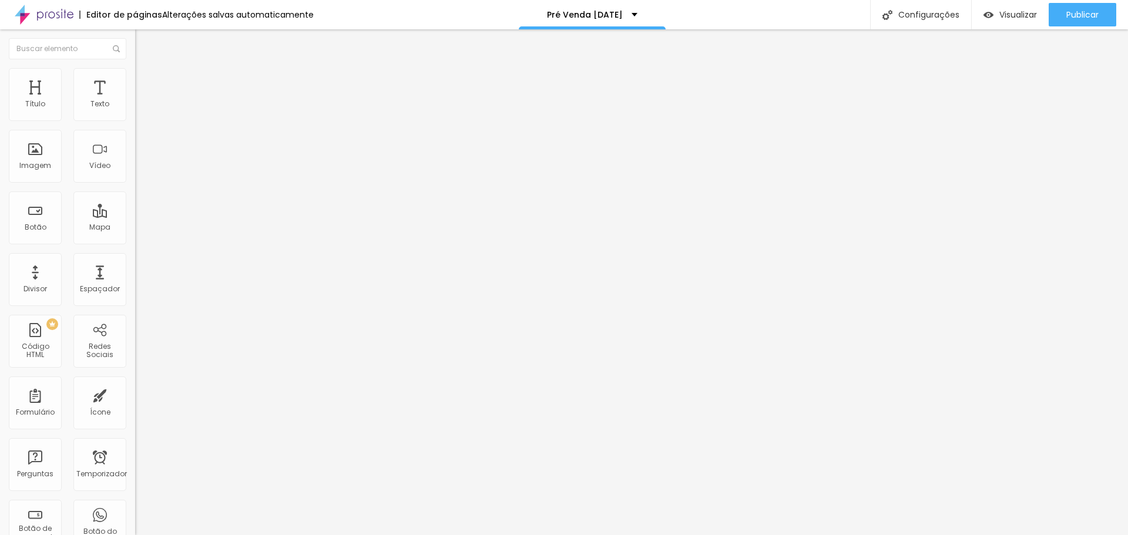
scroll to position [1434, 0]
drag, startPoint x: 358, startPoint y: 123, endPoint x: 585, endPoint y: 458, distance: 404.1
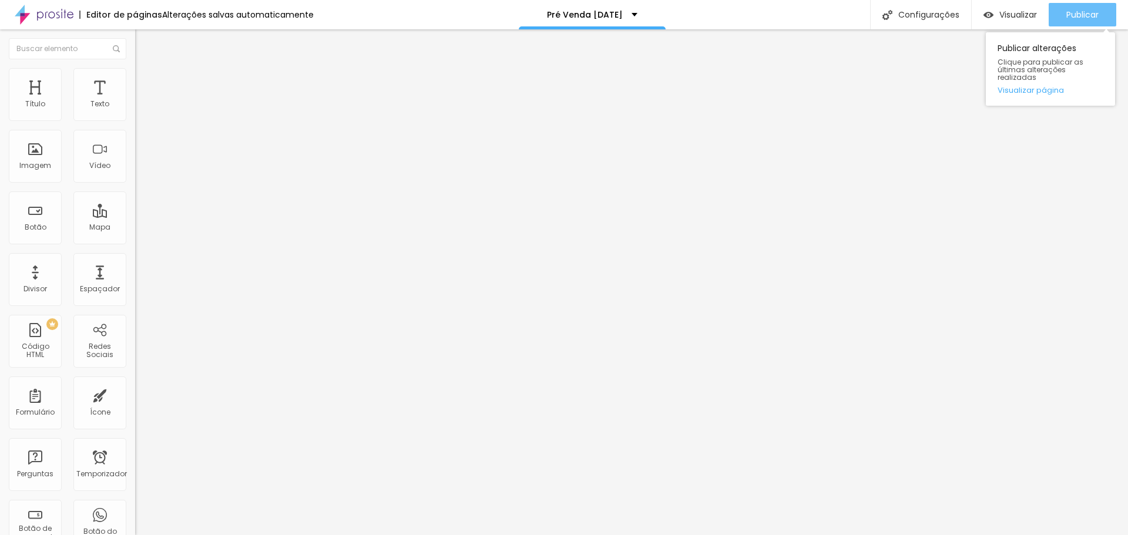
click at [1074, 8] on div "Publicar" at bounding box center [1082, 14] width 32 height 23
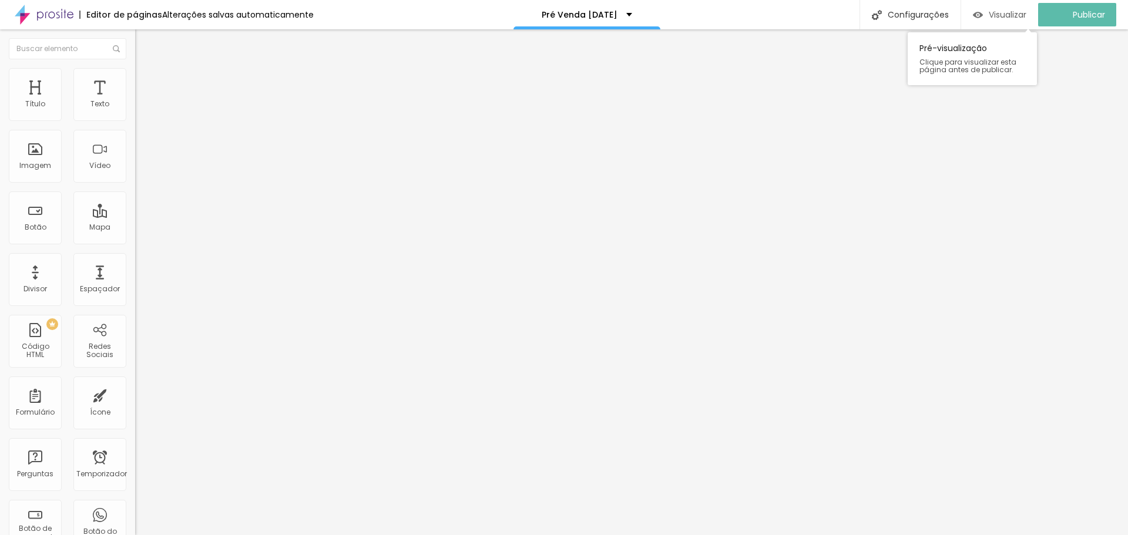
click at [1025, 14] on font "Visualizar" at bounding box center [1008, 15] width 38 height 12
